Goal: Task Accomplishment & Management: Use online tool/utility

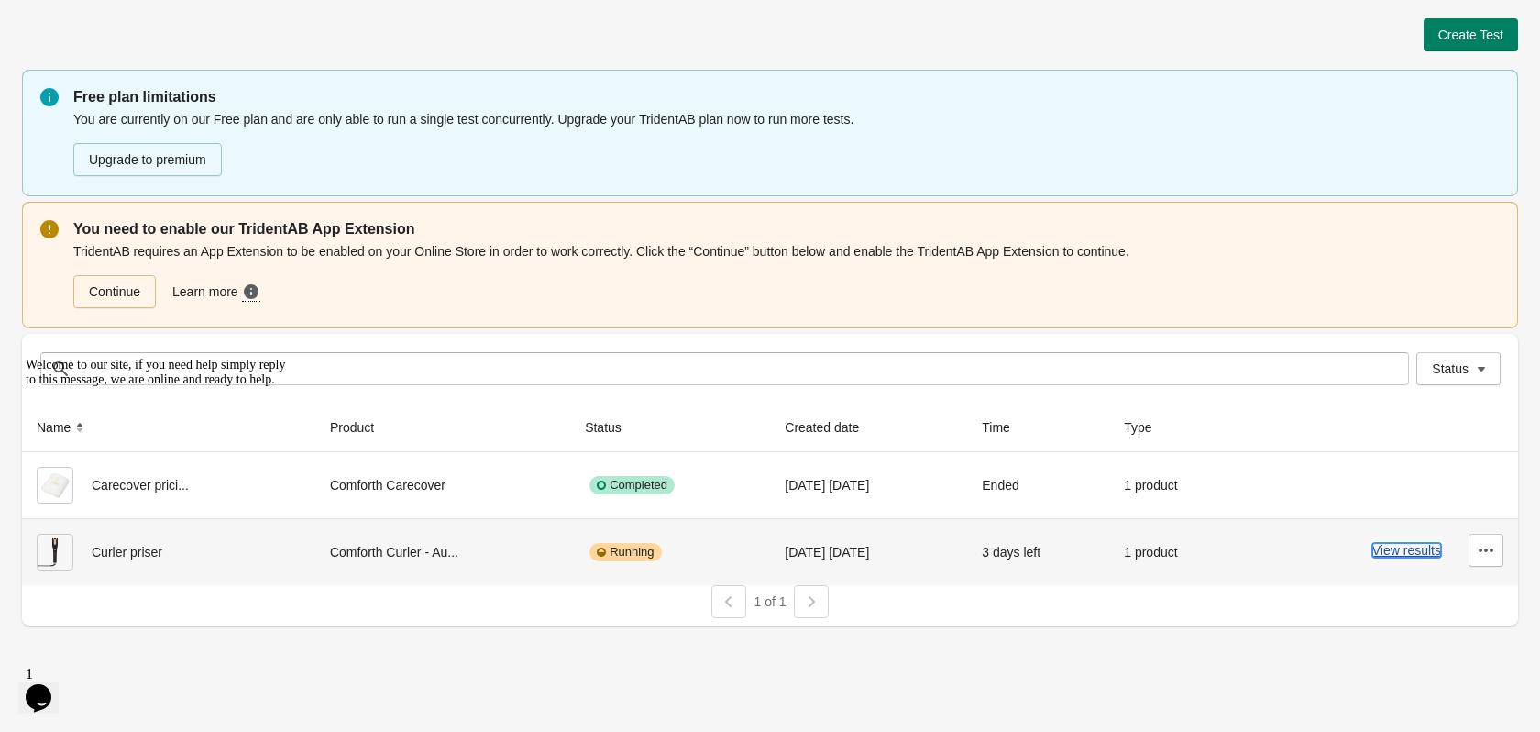
click at [1420, 551] on button "View results" at bounding box center [1406, 550] width 69 height 15
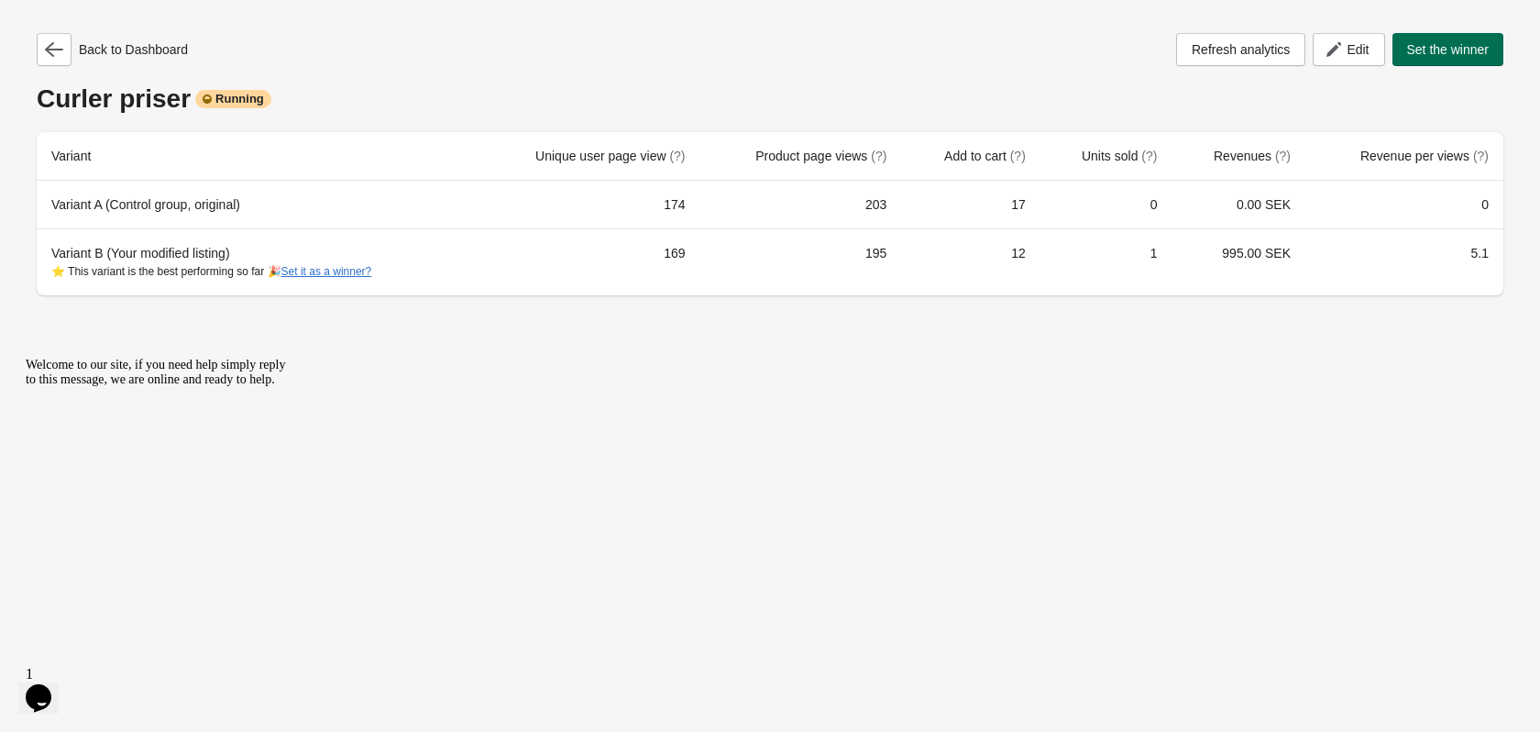
click at [1429, 52] on span "Set the winner" at bounding box center [1448, 49] width 83 height 15
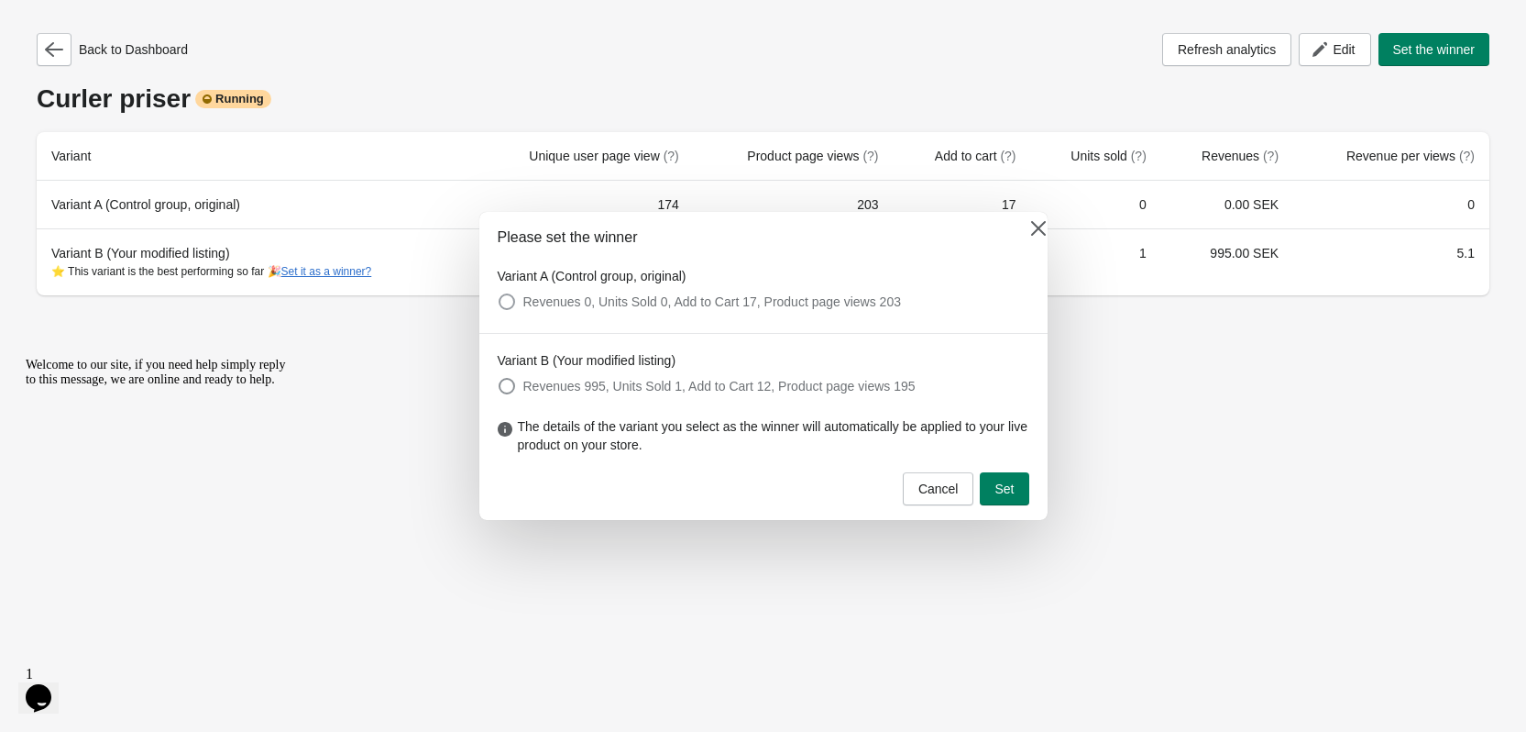
click at [549, 296] on span "Revenues 0, Units Sold 0, Add to Cart 17, Product page views 203" at bounding box center [712, 301] width 378 height 18
click at [1000, 491] on span "Set" at bounding box center [1004, 488] width 19 height 15
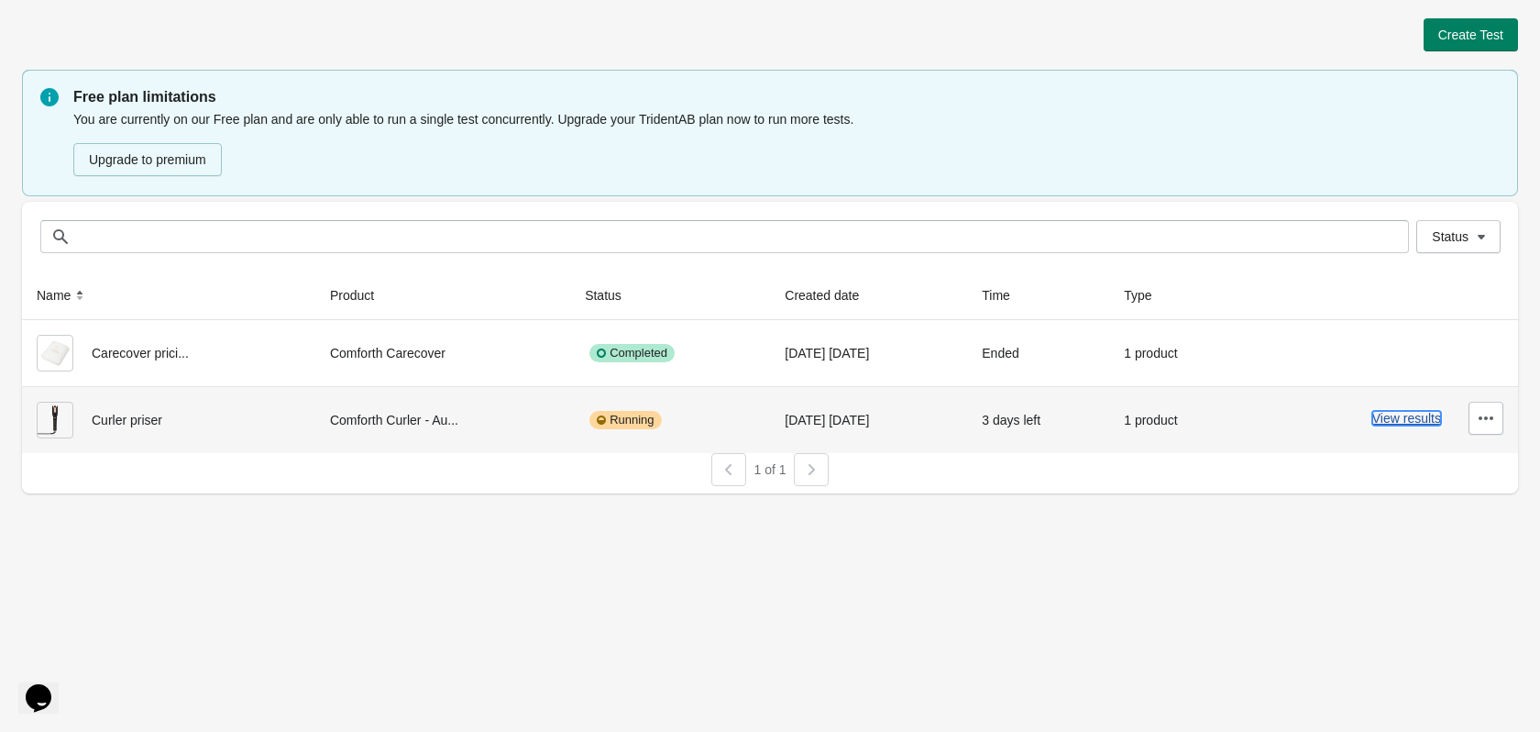
click at [1404, 424] on button "View results" at bounding box center [1406, 418] width 69 height 15
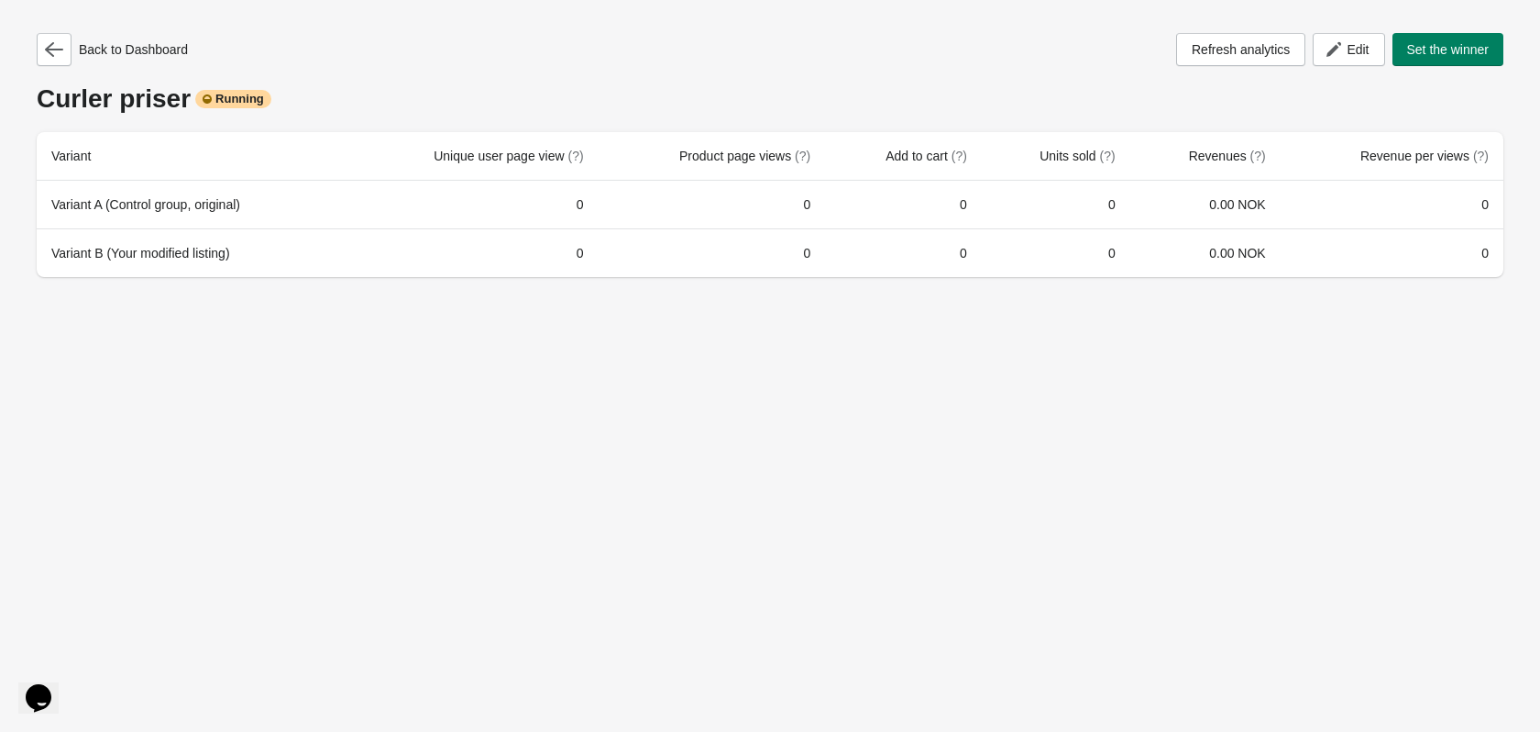
click at [488, 469] on div "Back to Dashboard Refresh analytics Edit Set the winner Curler priser Running V…" at bounding box center [770, 366] width 1540 height 732
click at [1355, 50] on span "Edit" at bounding box center [1358, 49] width 22 height 15
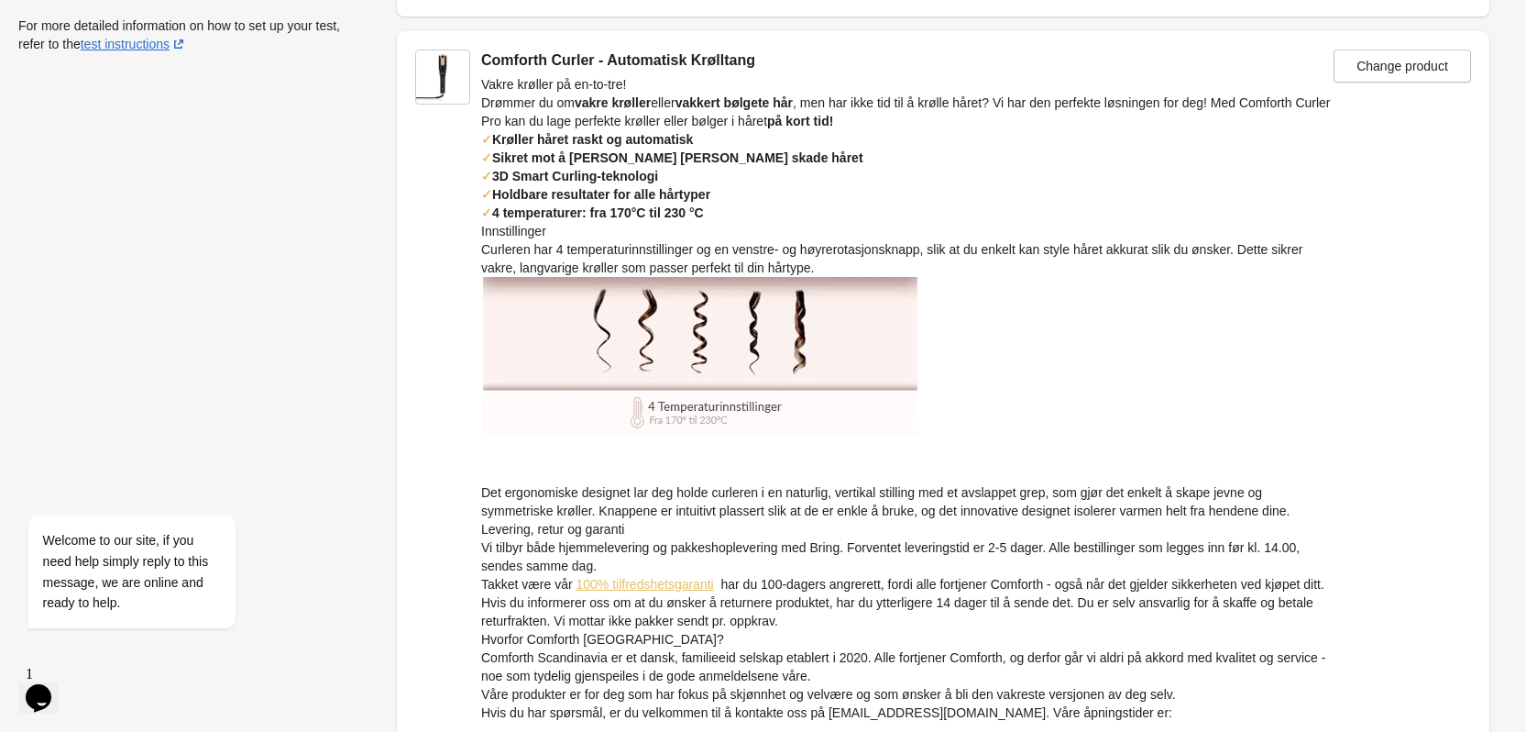
scroll to position [347, 0]
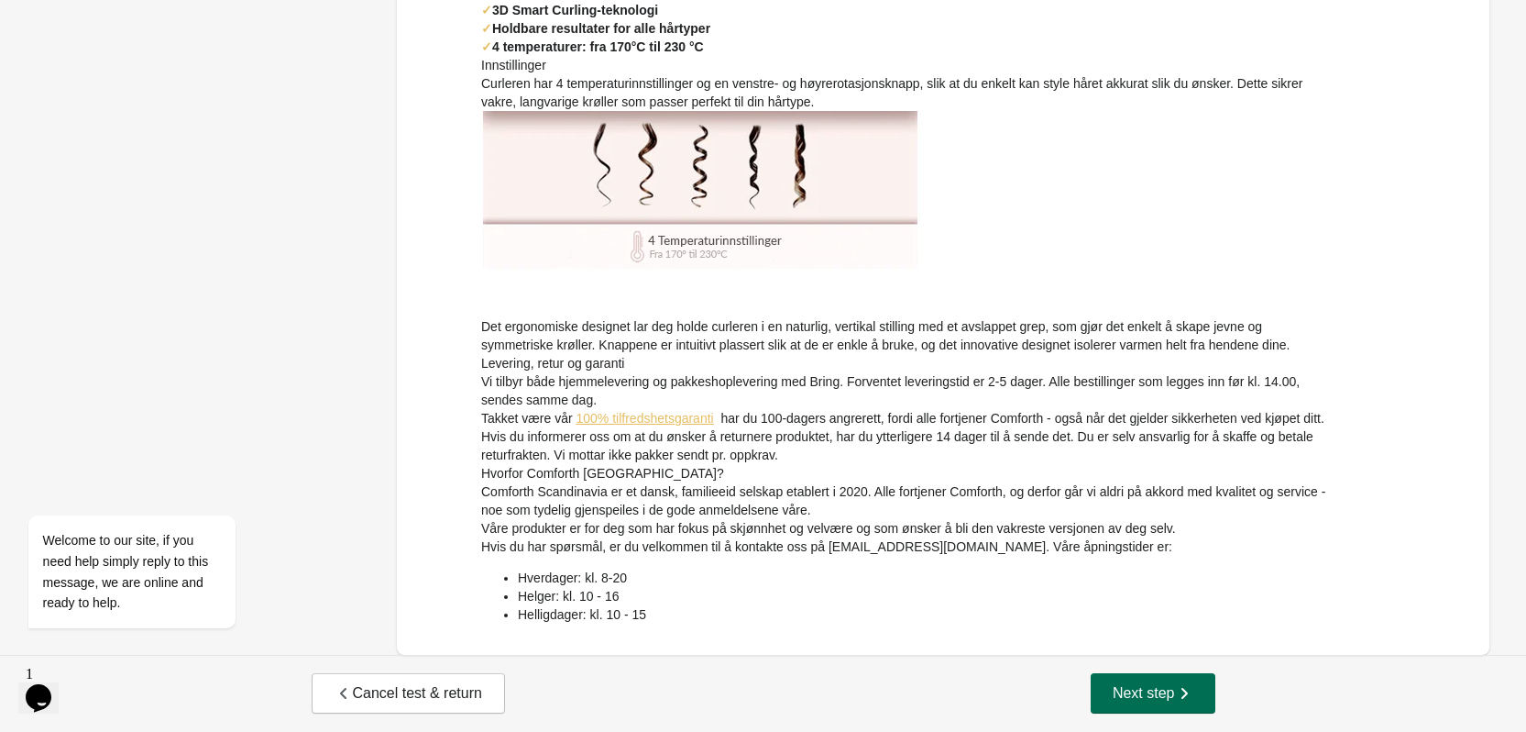
click at [1144, 708] on button "Next step" at bounding box center [1153, 693] width 125 height 40
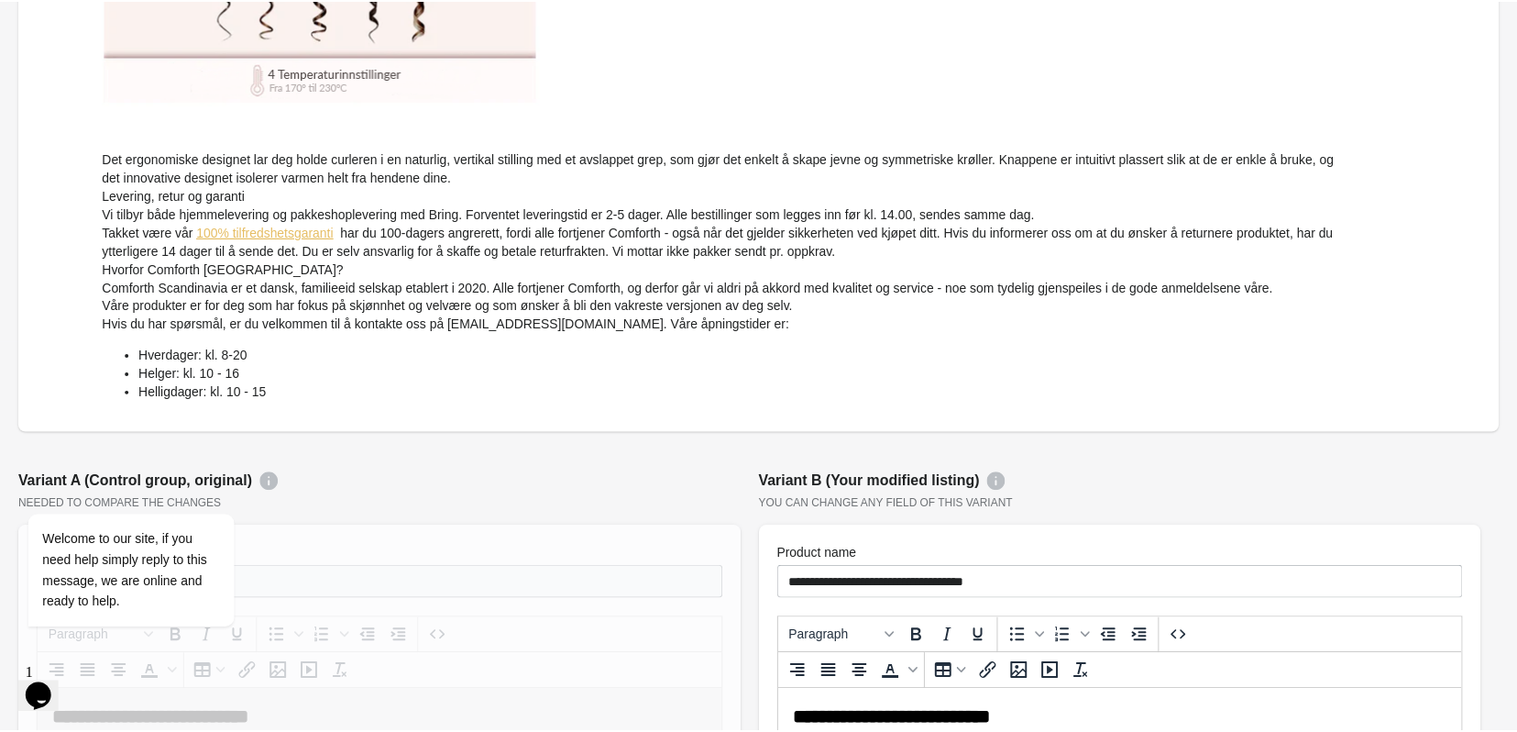
scroll to position [0, 0]
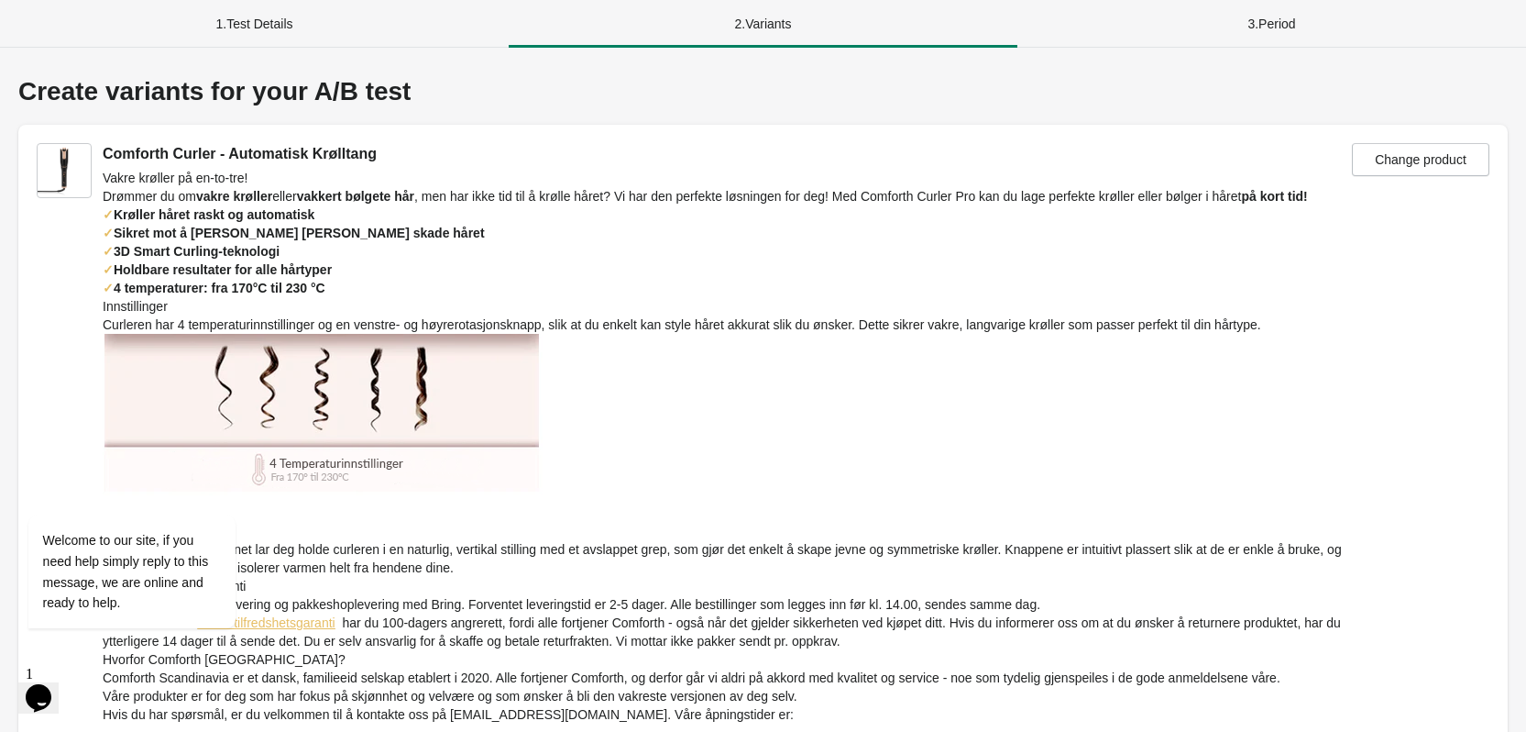
click at [1260, 17] on div "3 . Period" at bounding box center [1272, 24] width 509 height 48
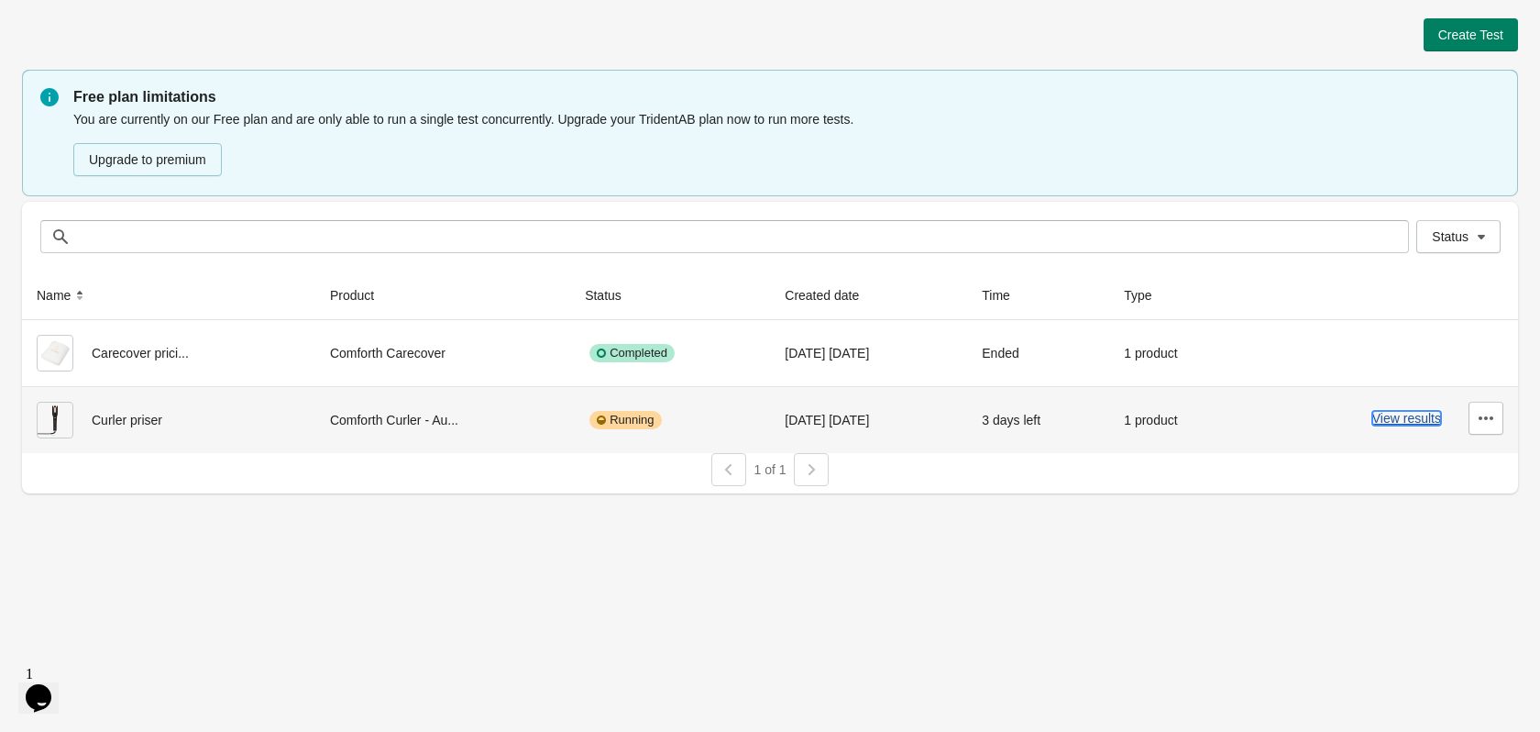
click at [1408, 419] on button "View results" at bounding box center [1406, 418] width 69 height 15
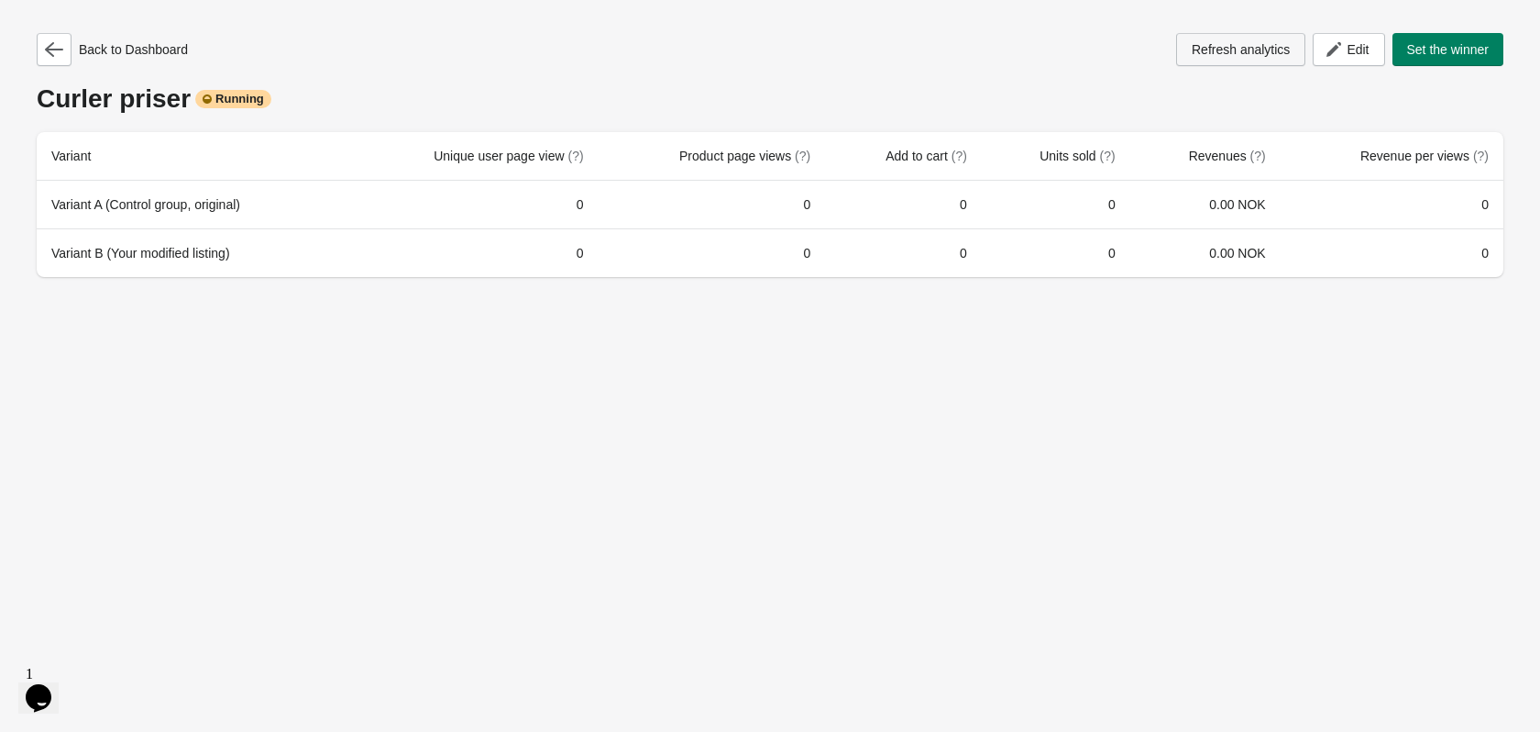
click at [1236, 53] on span "Refresh analytics" at bounding box center [1241, 49] width 98 height 15
click at [58, 54] on icon "button" at bounding box center [54, 49] width 18 height 18
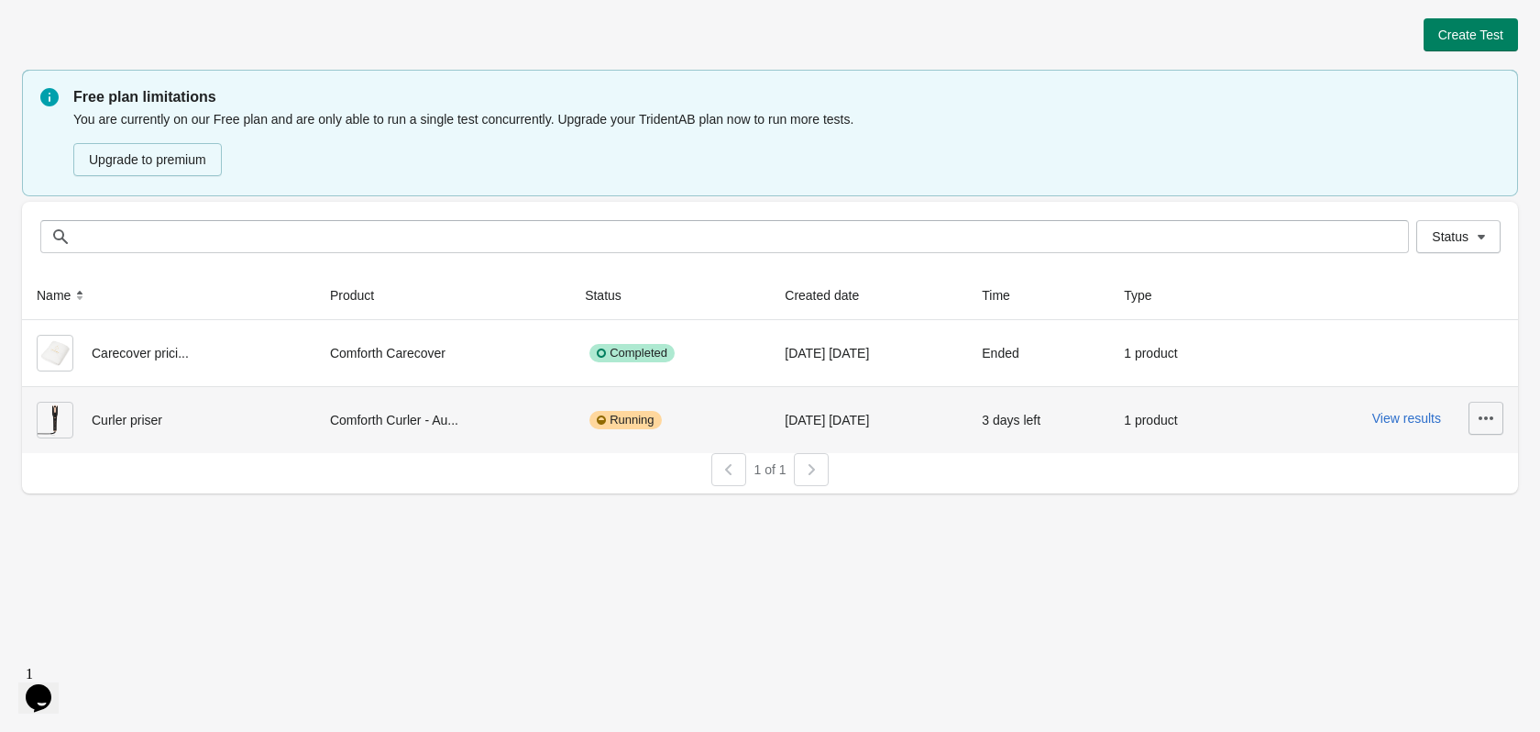
click at [1486, 420] on icon "button" at bounding box center [1486, 418] width 15 height 4
click at [1426, 540] on span "Pause" at bounding box center [1434, 541] width 109 height 18
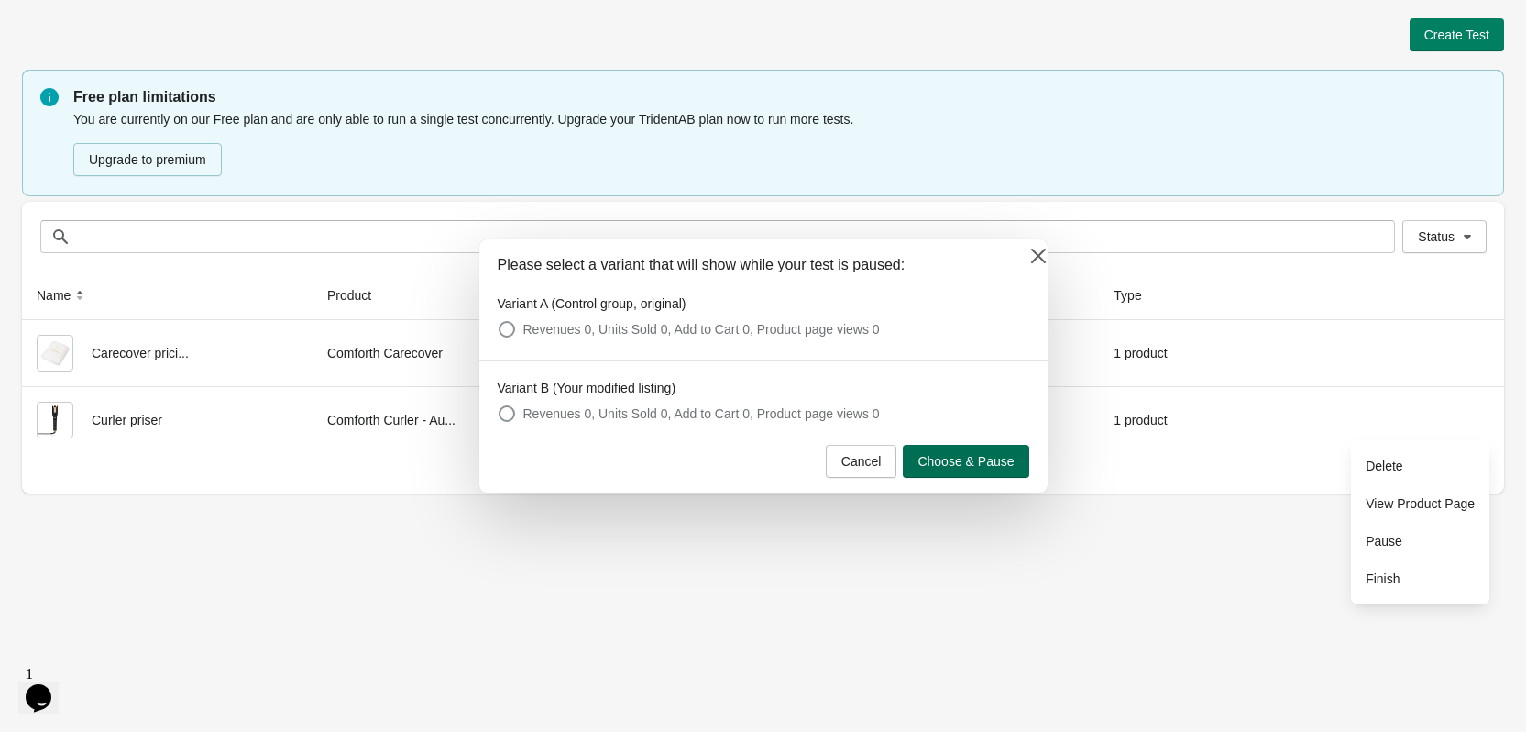
click at [972, 470] on button "Choose & Pause" at bounding box center [966, 461] width 126 height 33
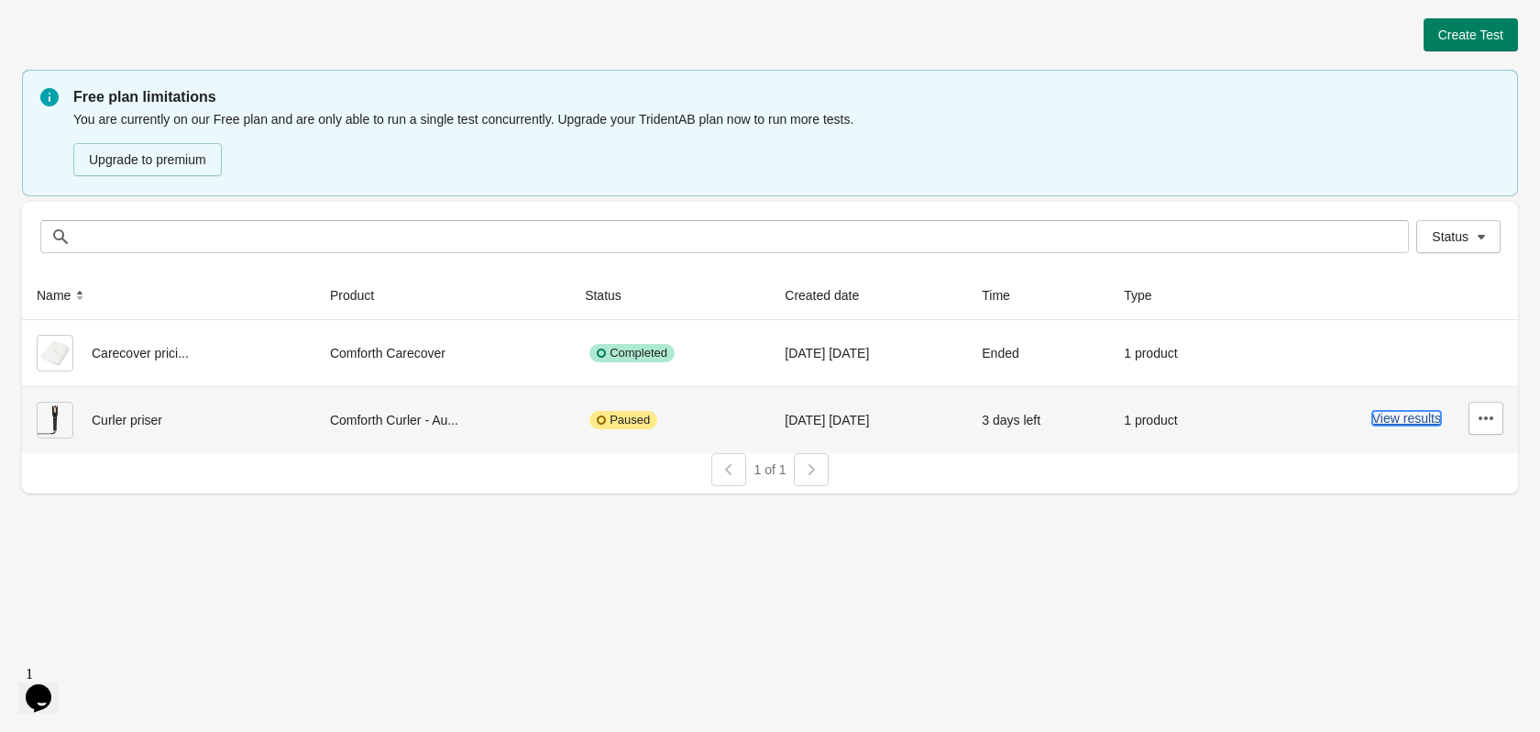
click at [1395, 423] on button "View results" at bounding box center [1406, 418] width 69 height 15
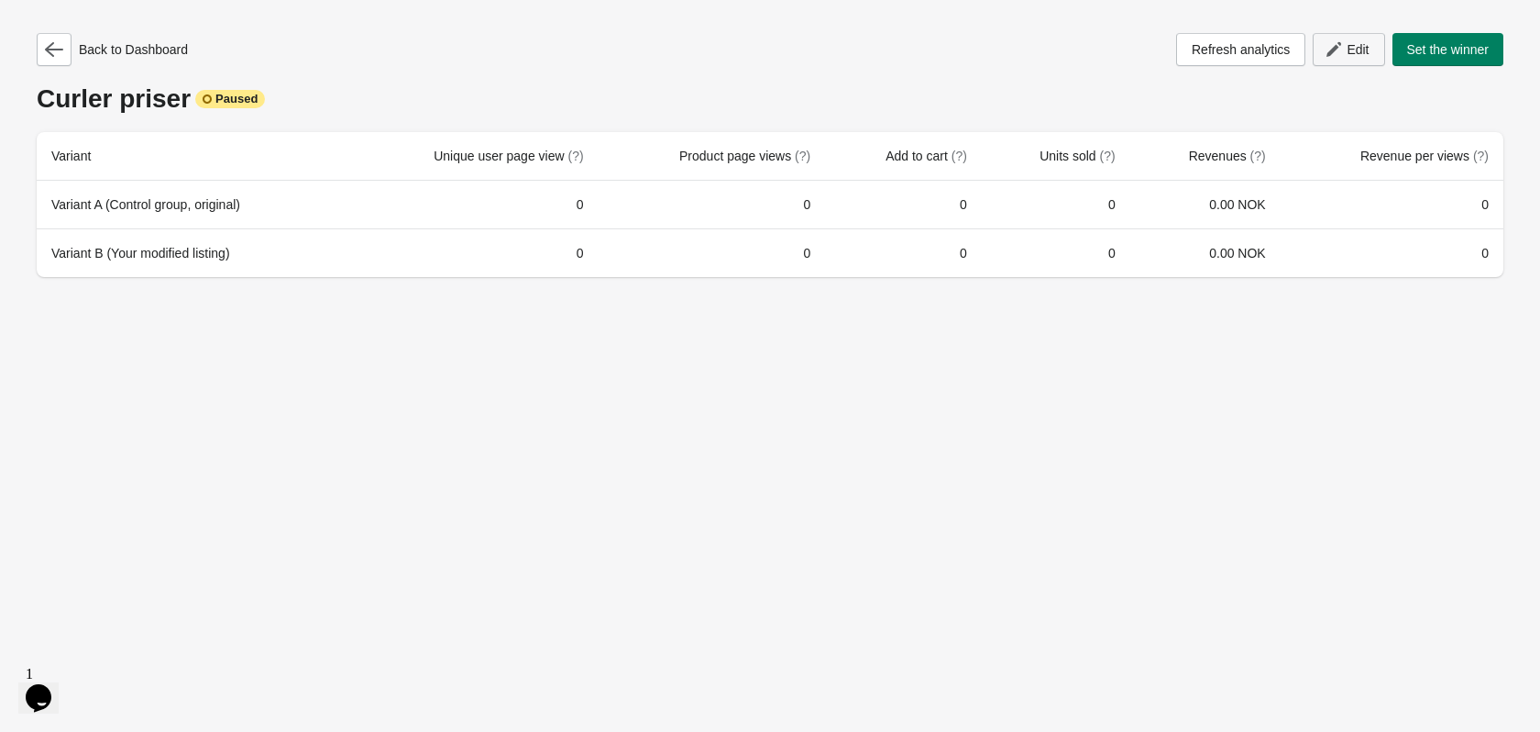
click at [1342, 49] on span "Edit" at bounding box center [1348, 49] width 40 height 18
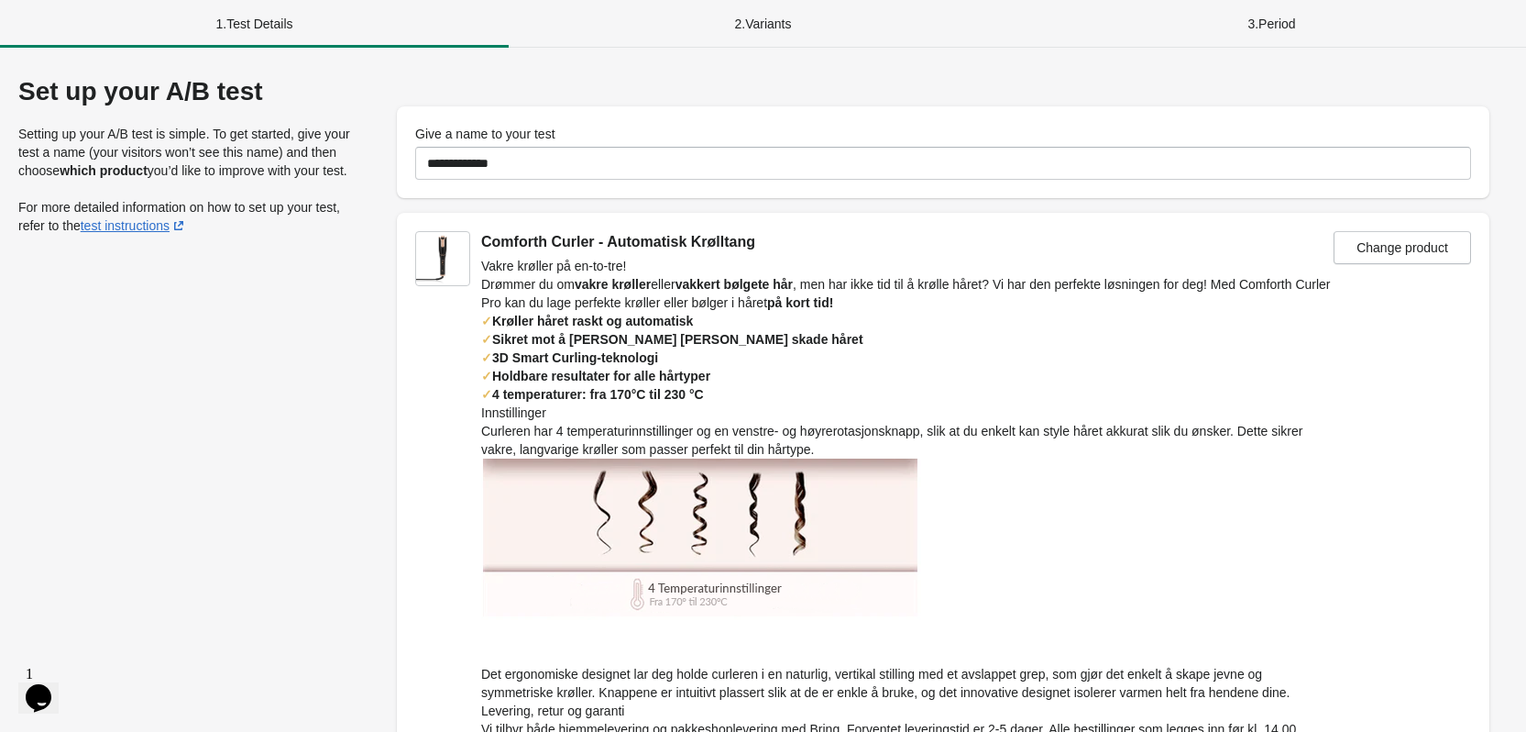
scroll to position [347, 0]
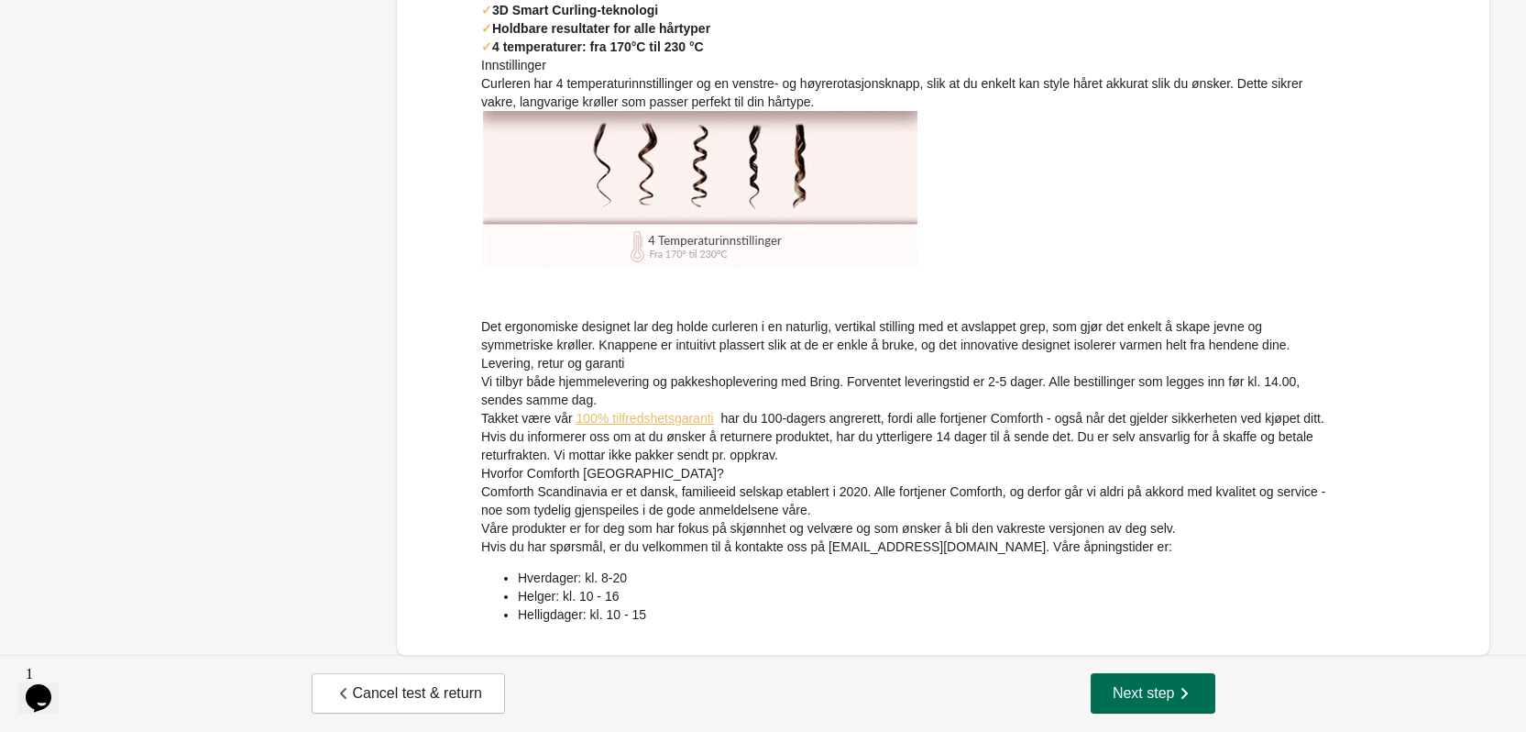
click at [1142, 699] on span "Next step" at bounding box center [1153, 693] width 81 height 18
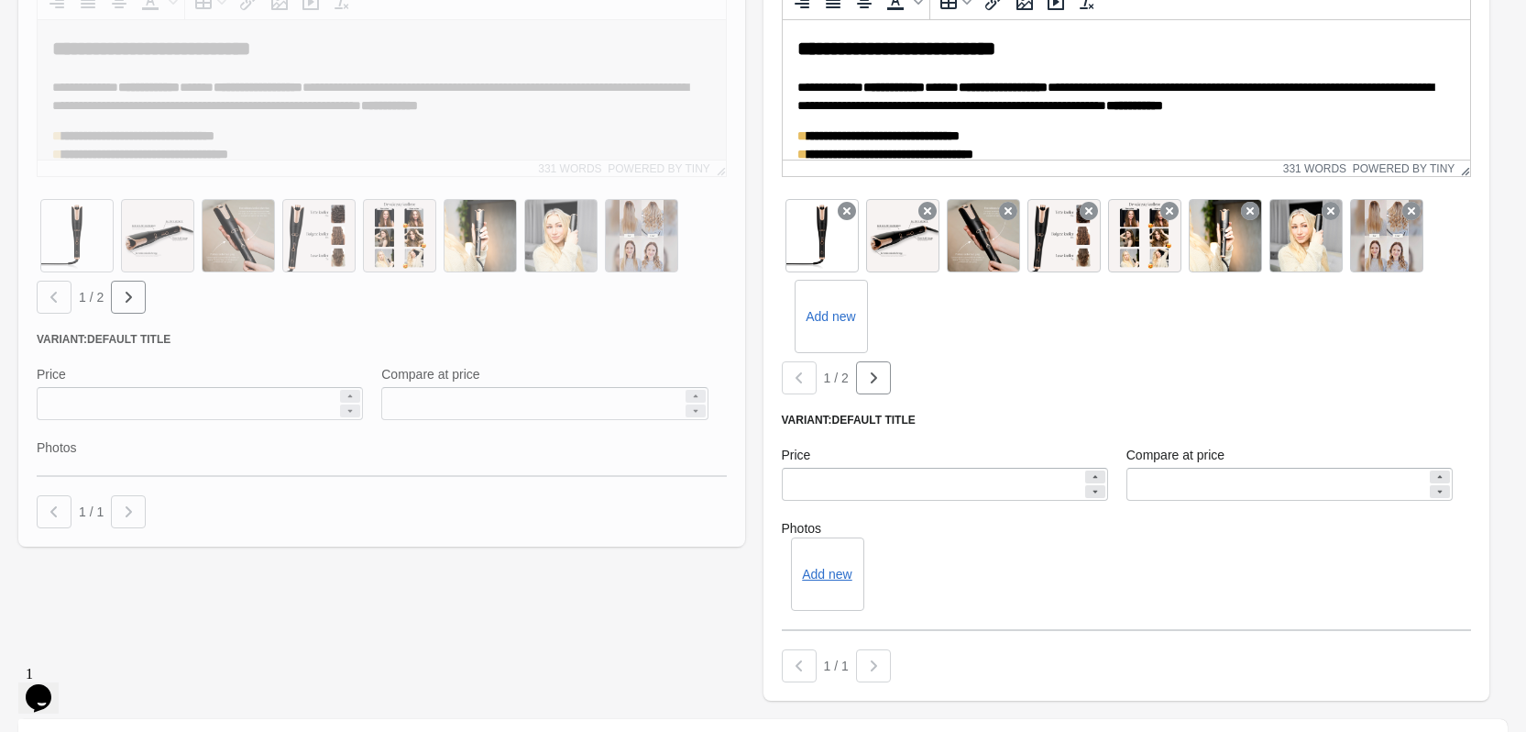
scroll to position [1192, 0]
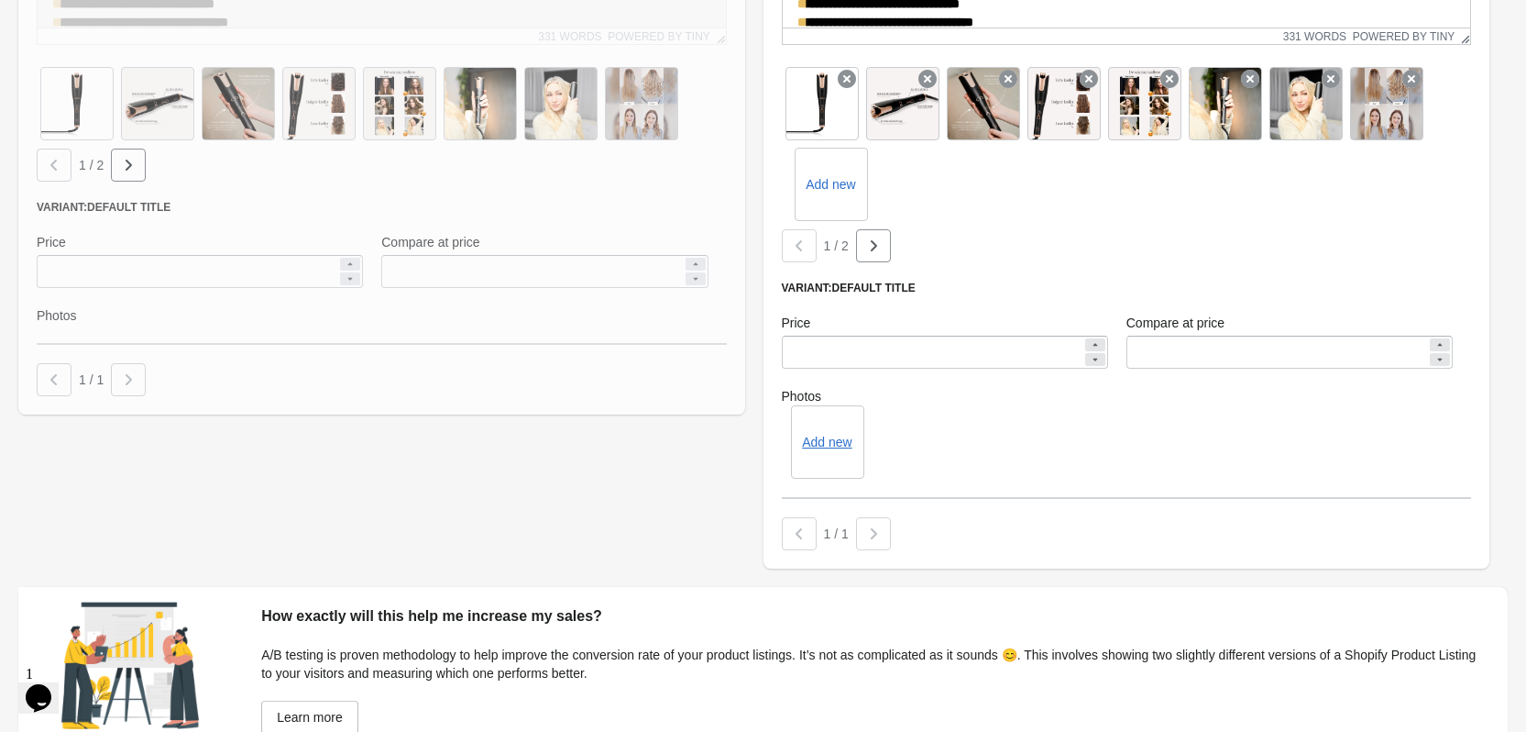
drag, startPoint x: 64, startPoint y: 275, endPoint x: 28, endPoint y: 277, distance: 36.7
click at [28, 277] on div at bounding box center [381, 69] width 727 height 690
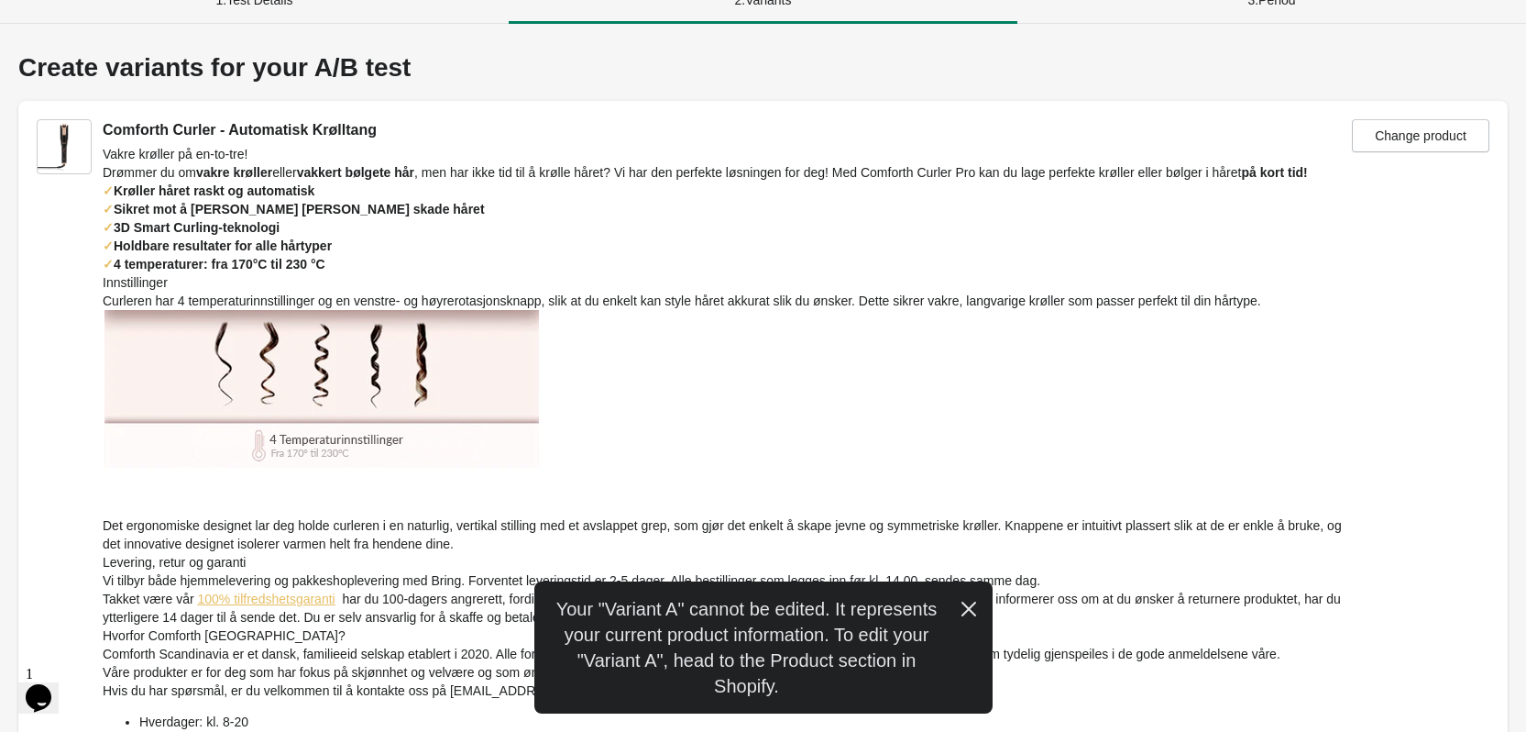
scroll to position [0, 0]
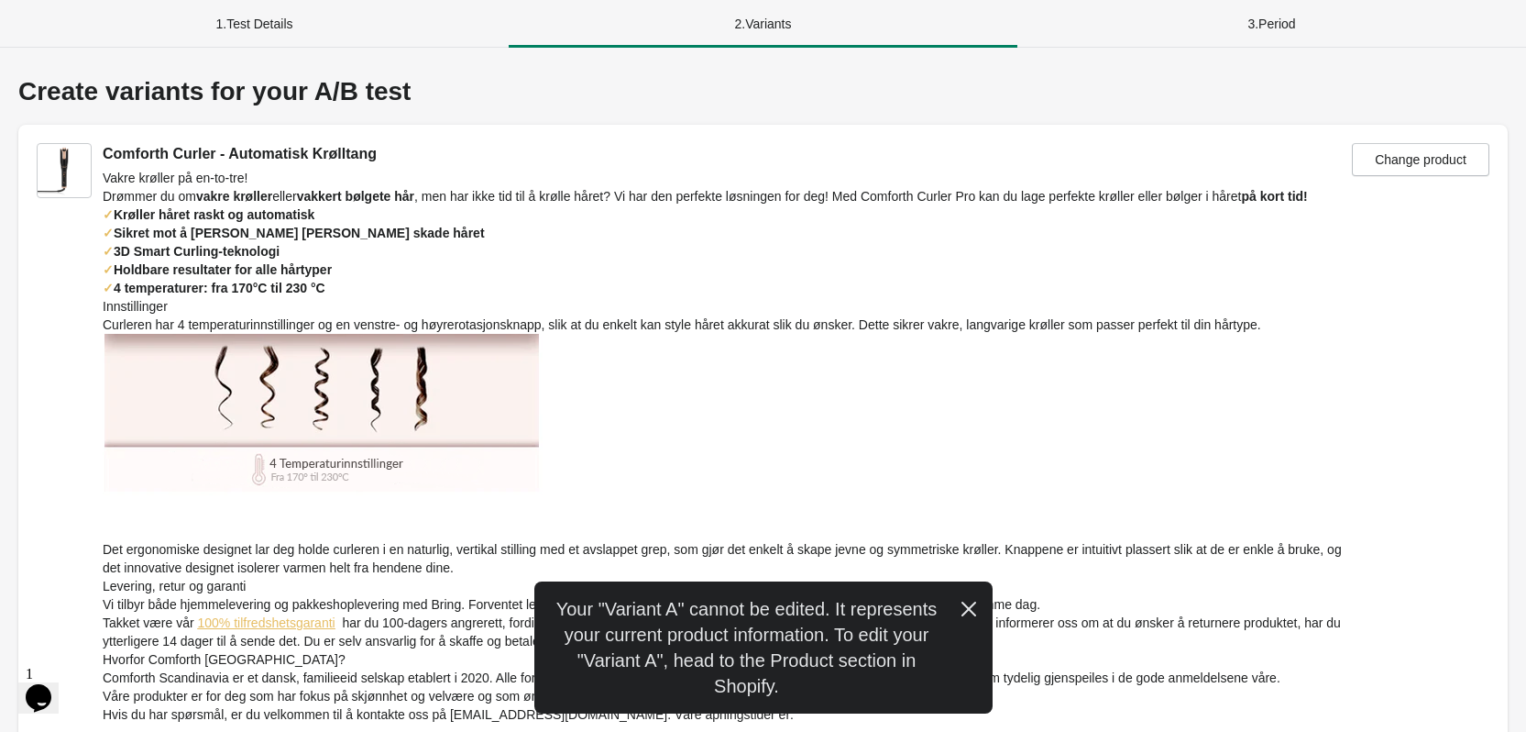
click at [310, 28] on div "1 . Test Details" at bounding box center [254, 24] width 509 height 48
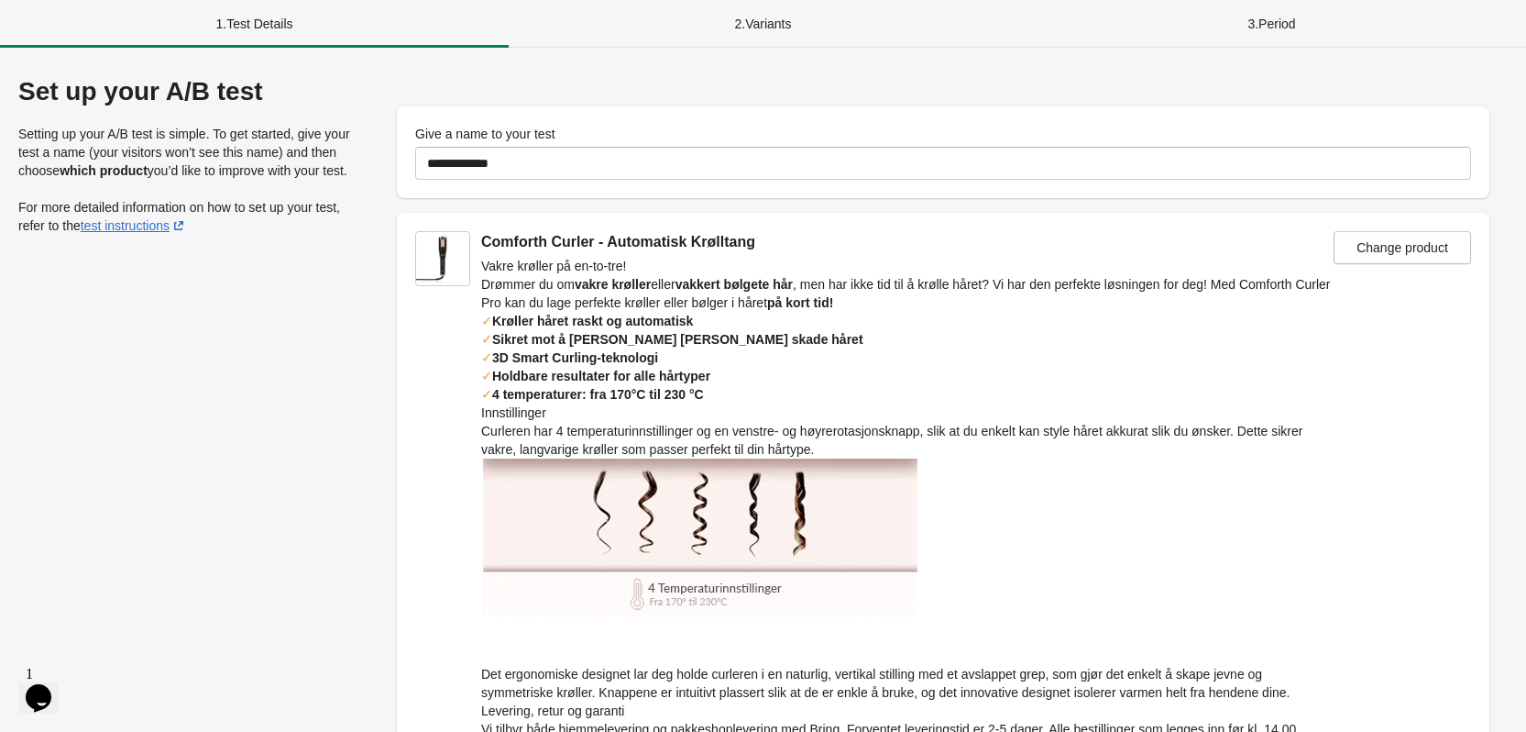
click at [1265, 21] on div "3 . Period" at bounding box center [1272, 24] width 509 height 48
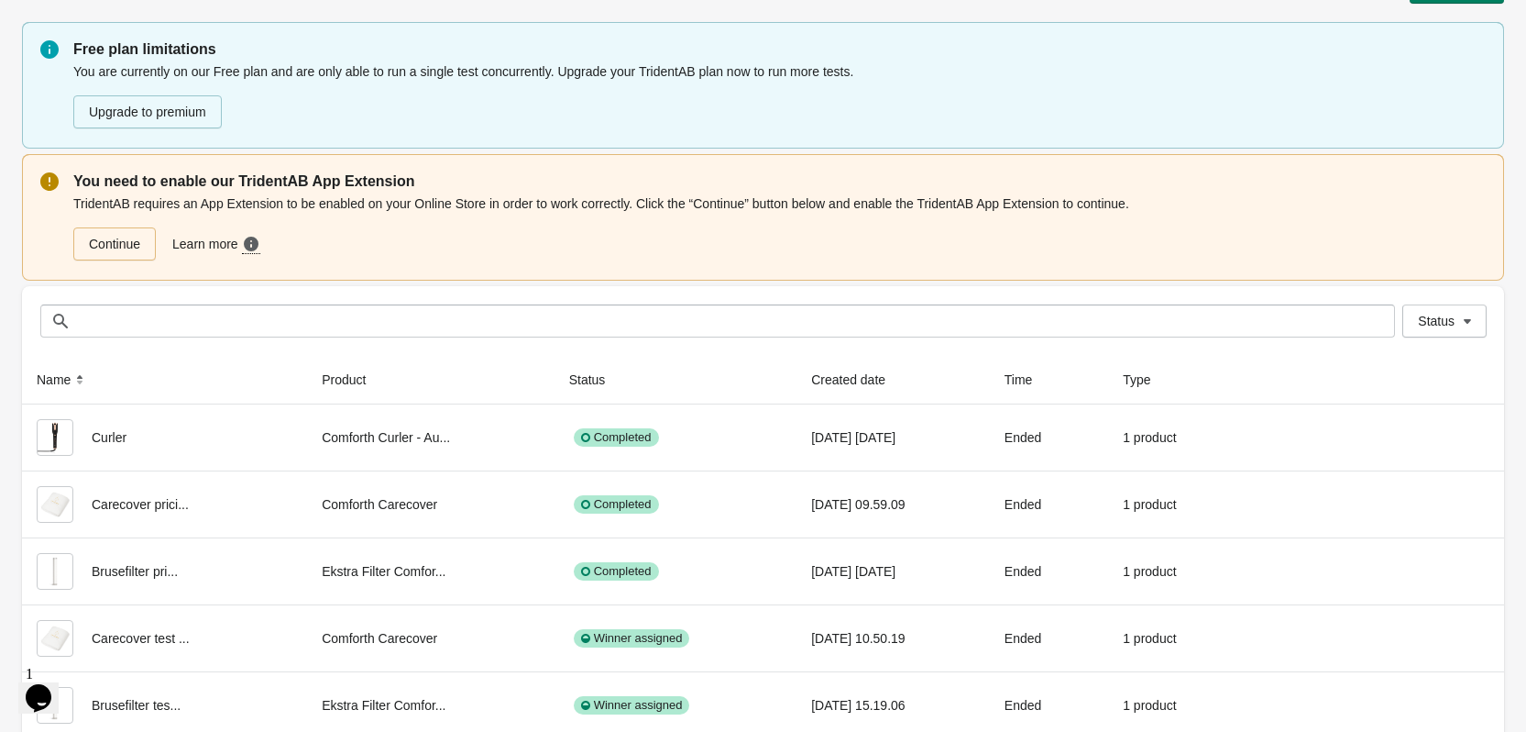
scroll to position [92, 0]
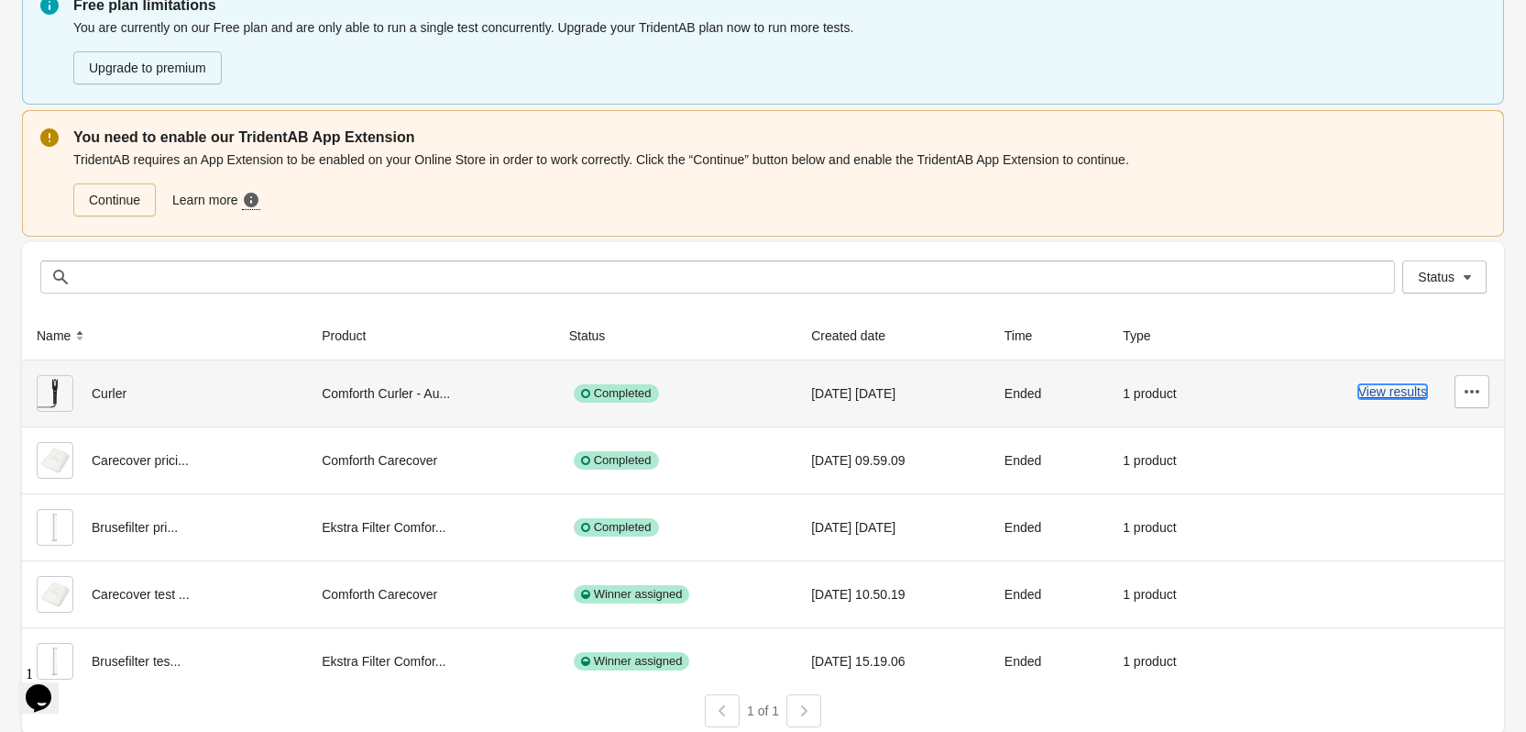
click at [1393, 395] on button "View results" at bounding box center [1393, 391] width 69 height 15
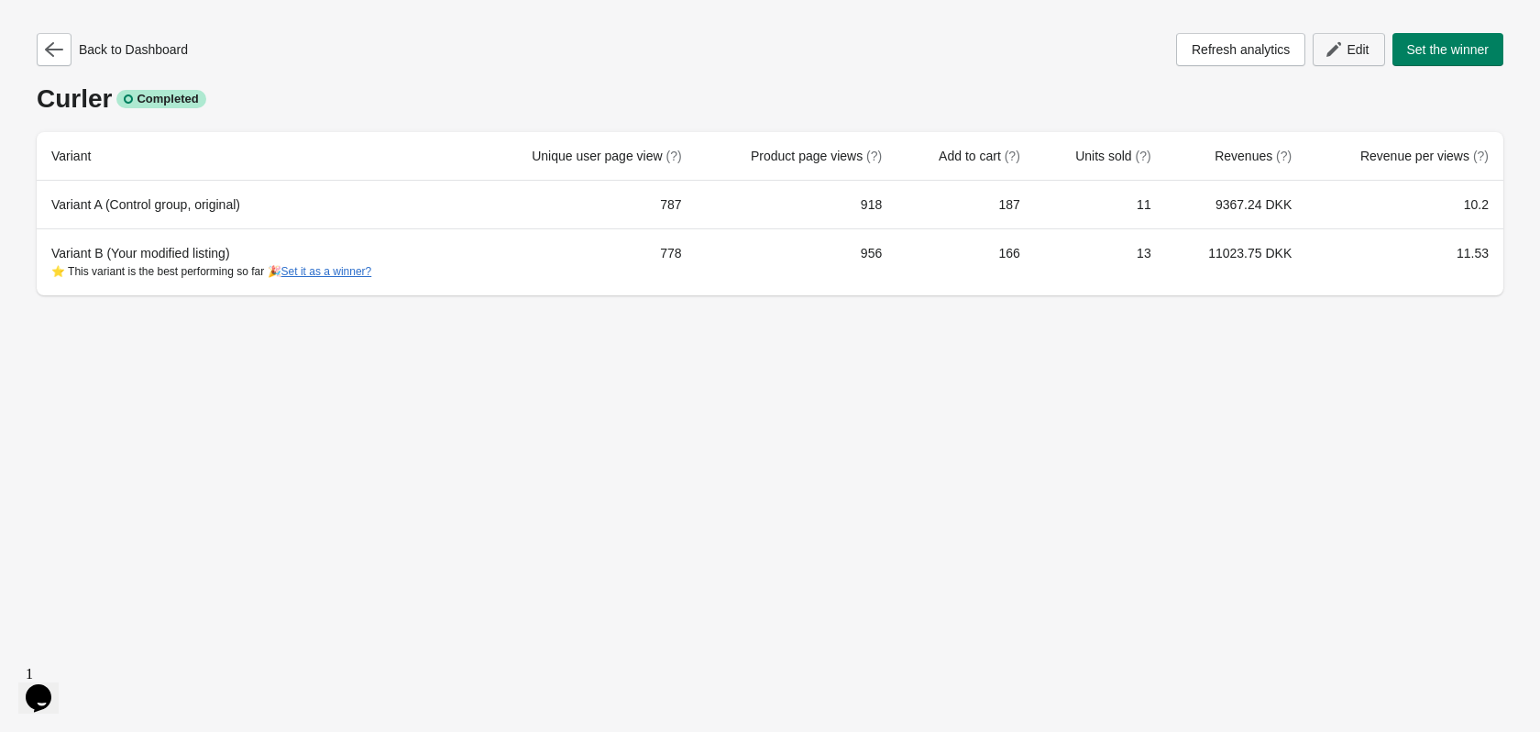
click at [1330, 51] on icon "button" at bounding box center [1333, 49] width 15 height 15
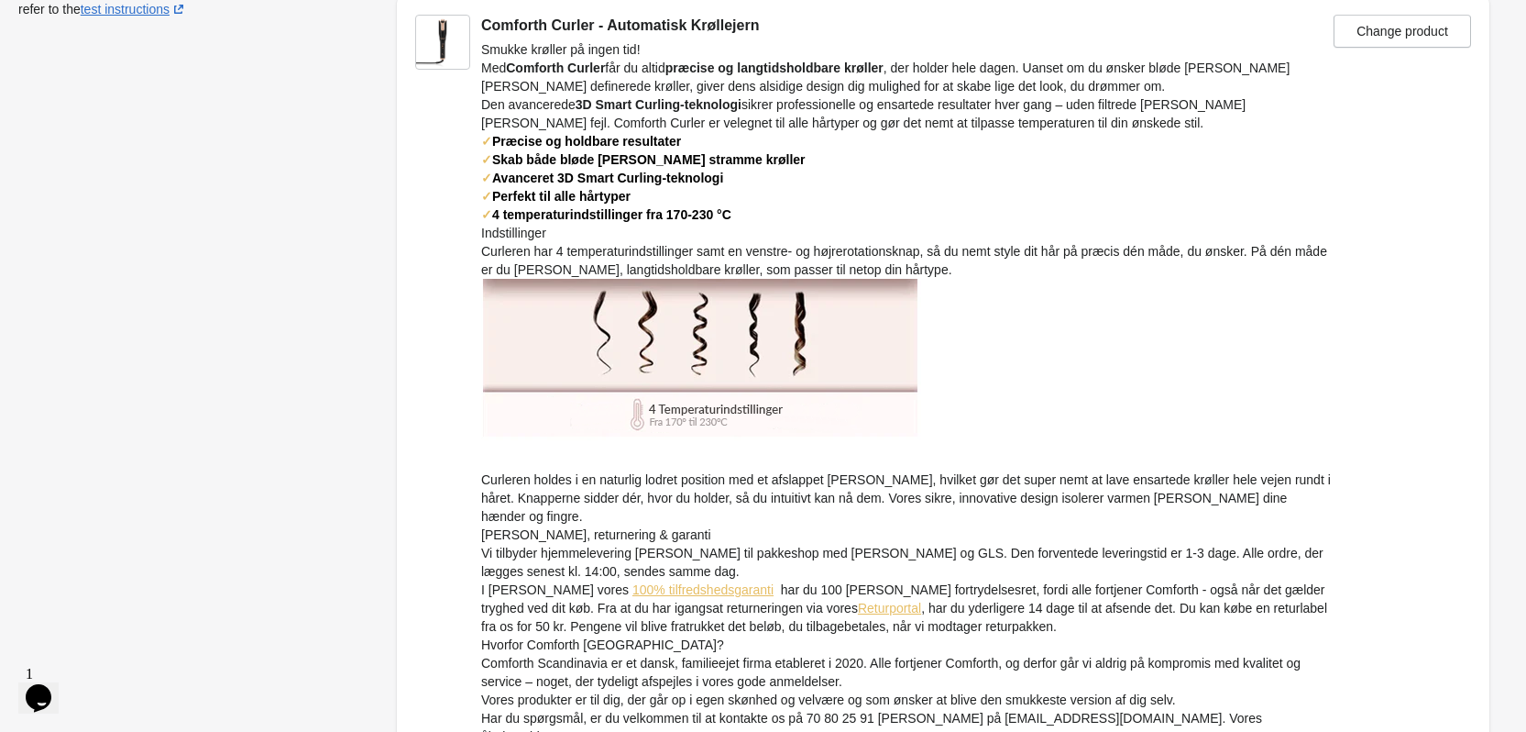
scroll to position [369, 0]
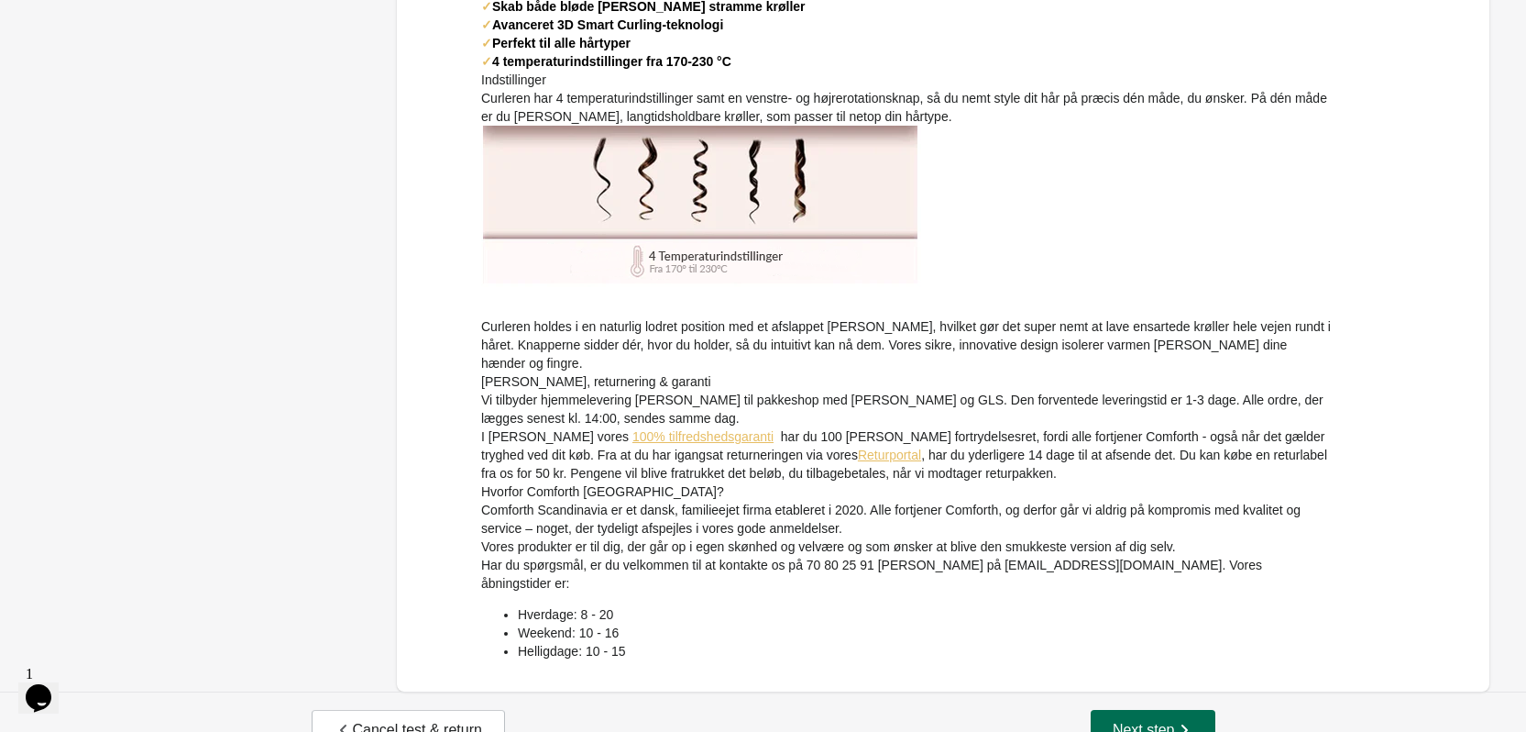
click at [1145, 710] on button "Next step" at bounding box center [1153, 730] width 125 height 40
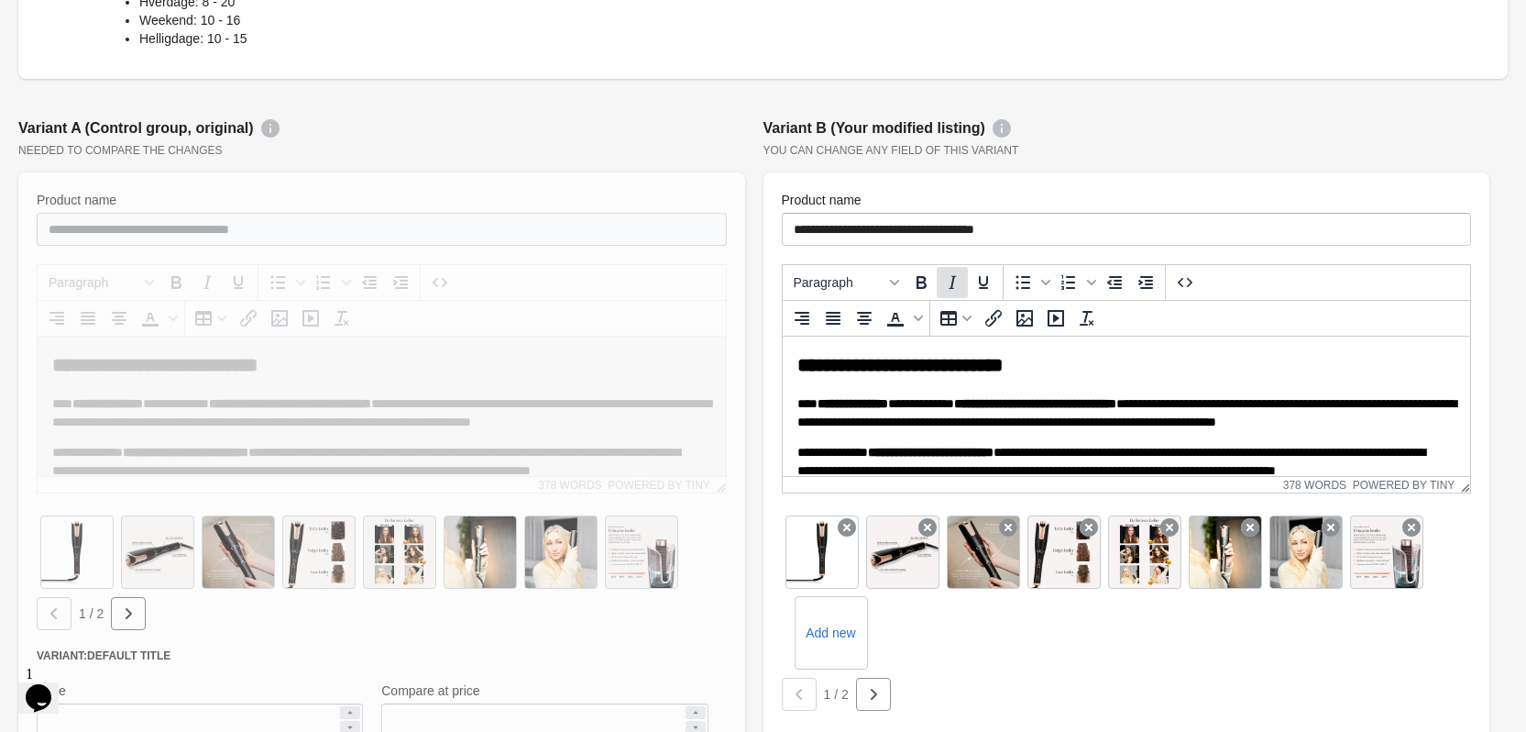
scroll to position [1192, 0]
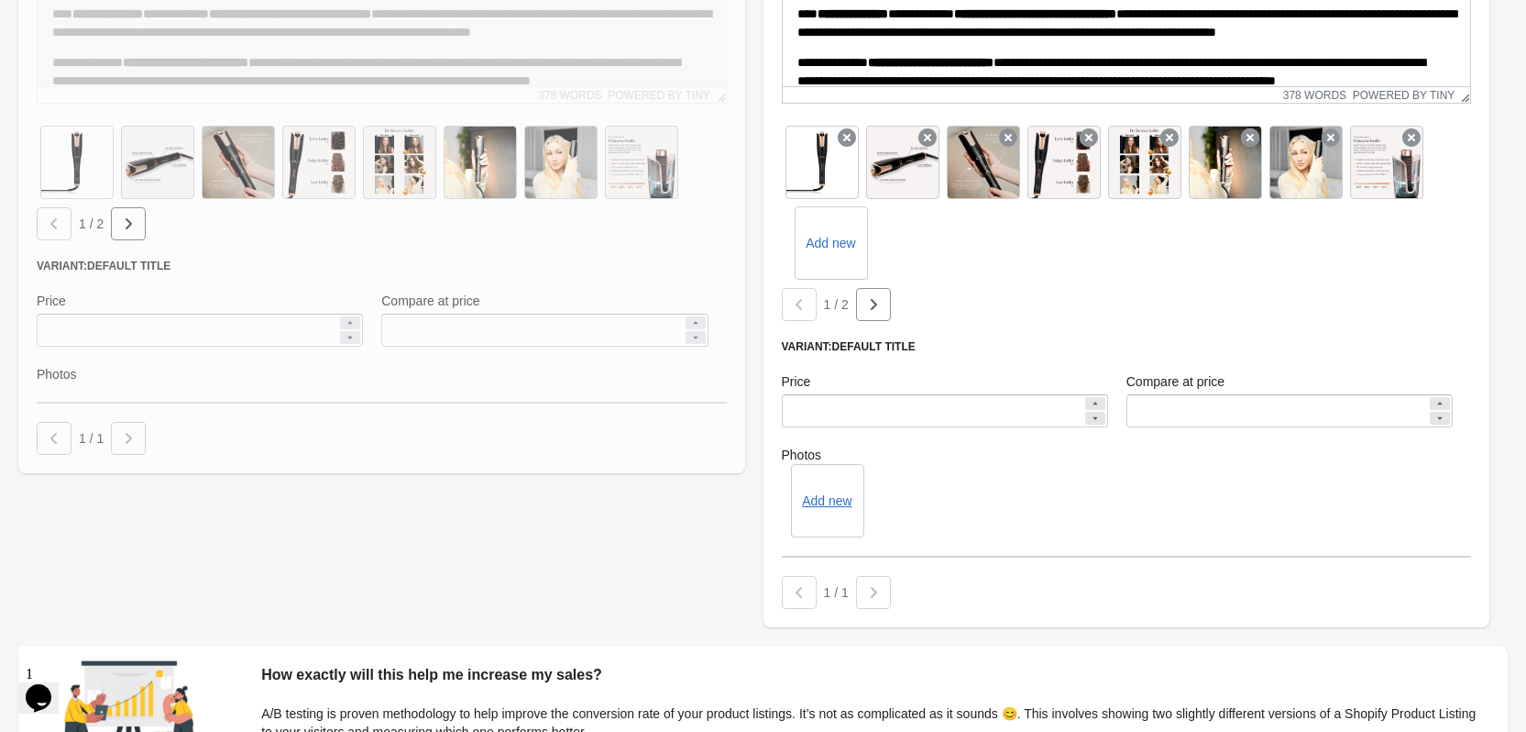
click at [1198, 427] on div "Compare at price" at bounding box center [1289, 399] width 345 height 73
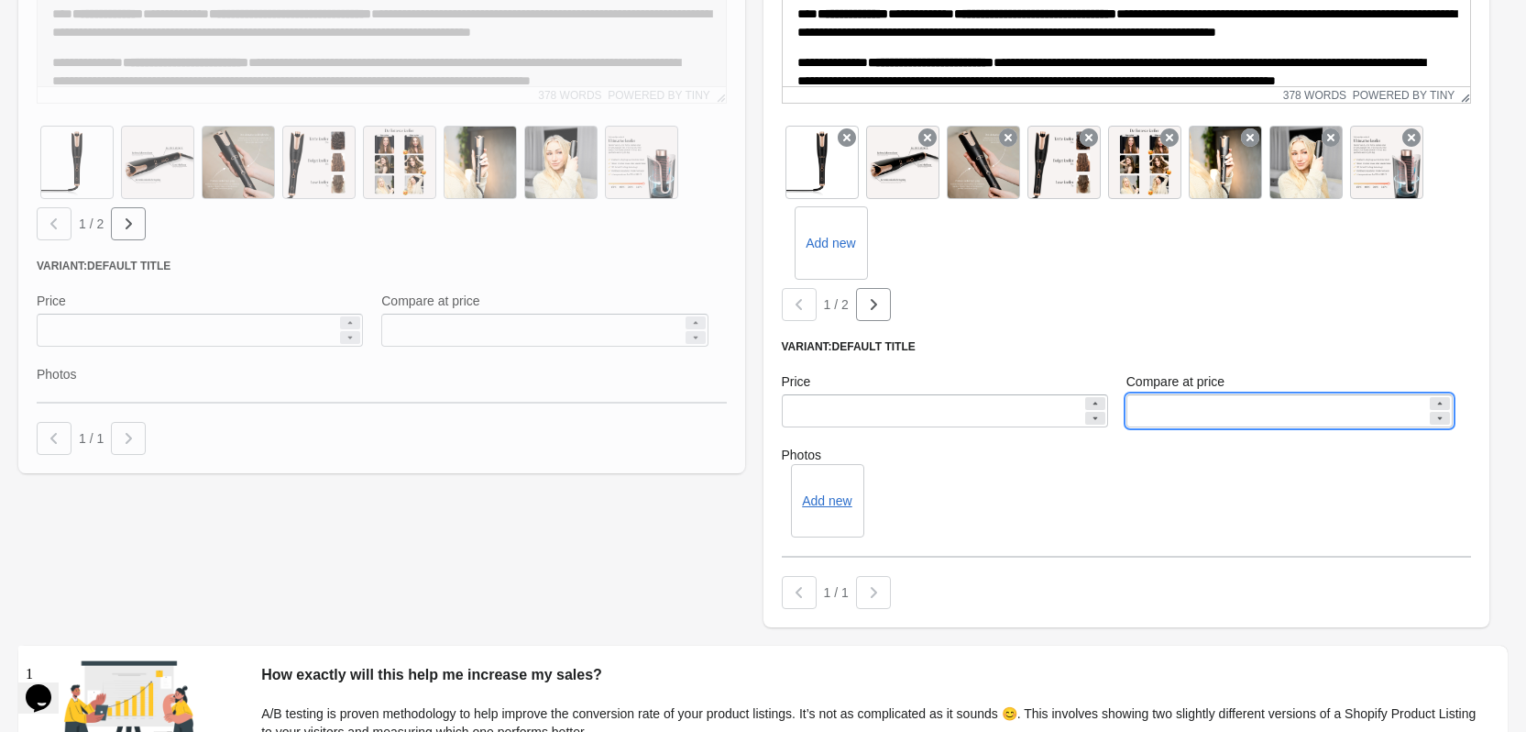
click at [1197, 416] on input "Compare at price" at bounding box center [1277, 410] width 301 height 33
click at [614, 534] on div "**********" at bounding box center [754, 178] width 1490 height 918
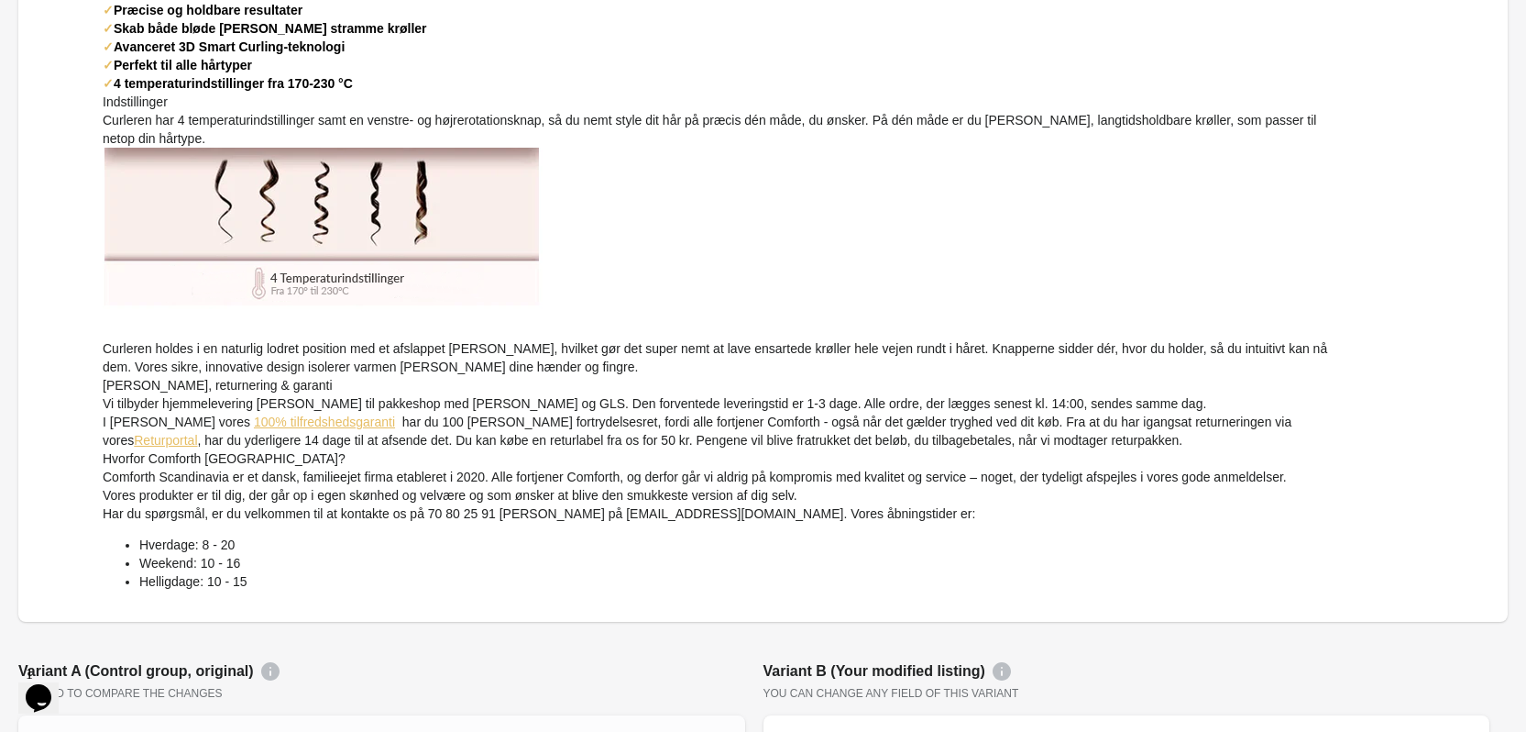
scroll to position [733, 0]
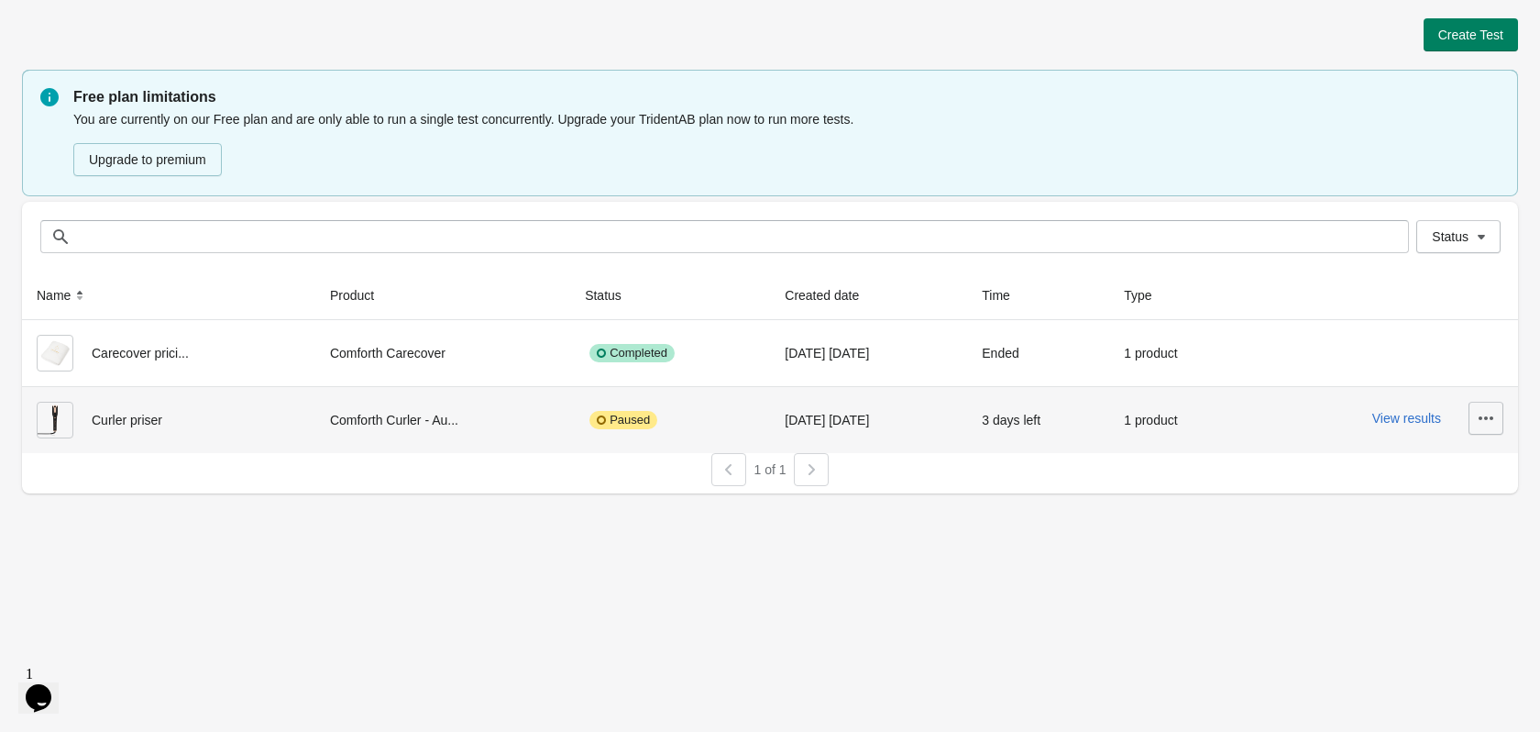
click at [1483, 410] on icon "button" at bounding box center [1486, 418] width 18 height 18
click at [1425, 578] on span "Finish" at bounding box center [1434, 578] width 109 height 18
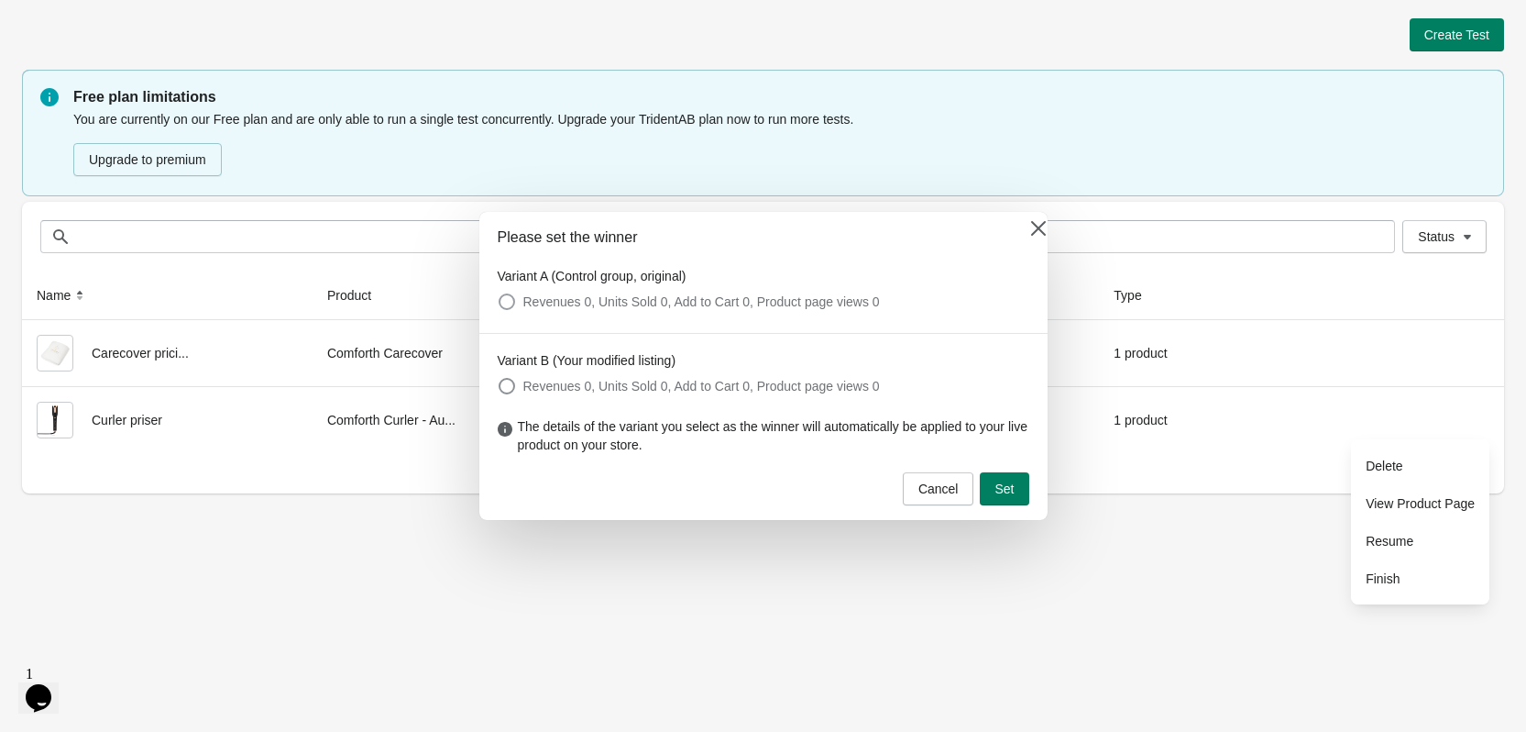
click at [515, 292] on span at bounding box center [507, 301] width 18 height 18
click at [1022, 501] on button "Set" at bounding box center [1004, 488] width 49 height 33
